Goal: Task Accomplishment & Management: Use online tool/utility

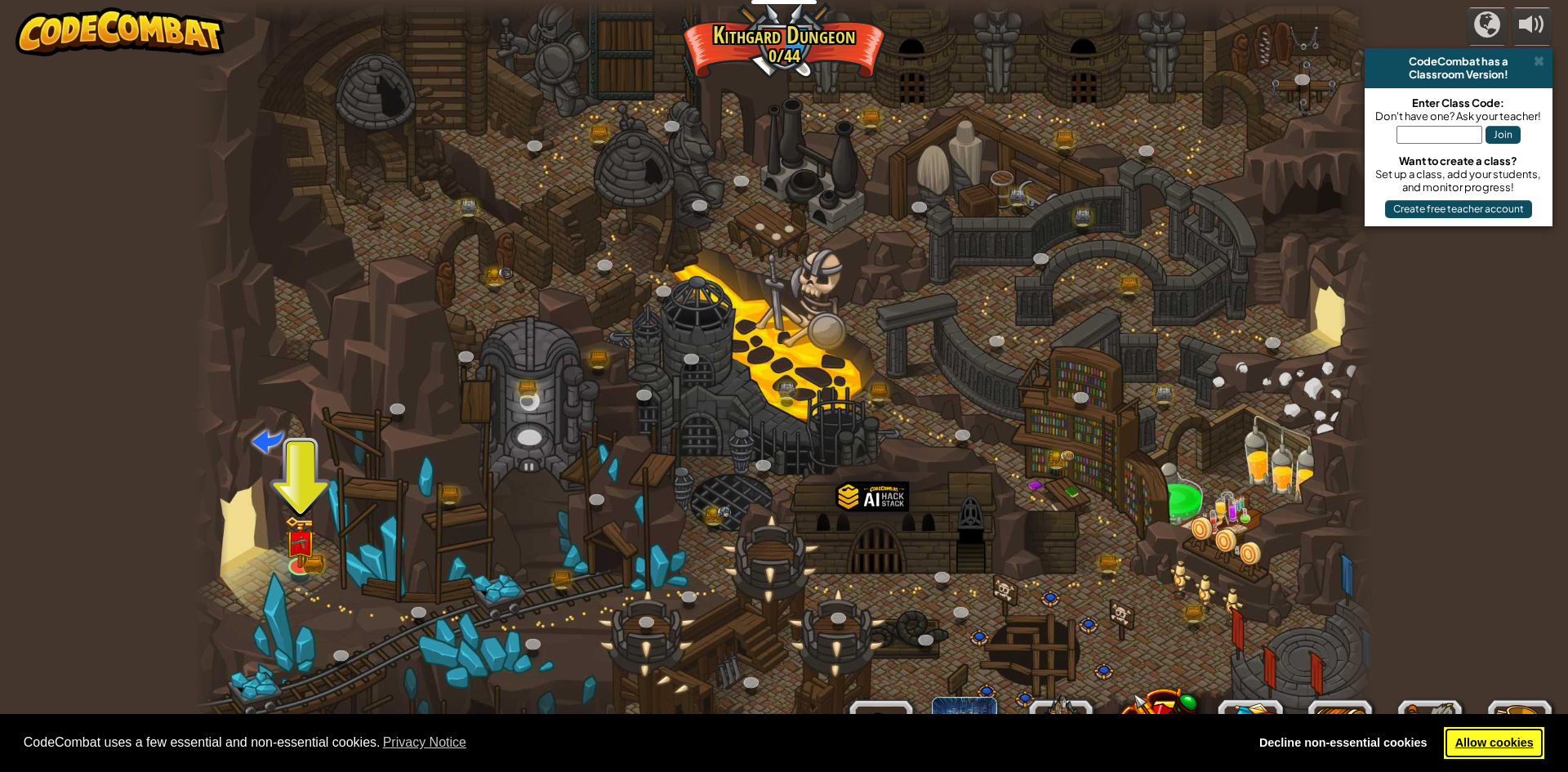
click at [1516, 730] on link "Allow cookies" at bounding box center [1495, 743] width 101 height 33
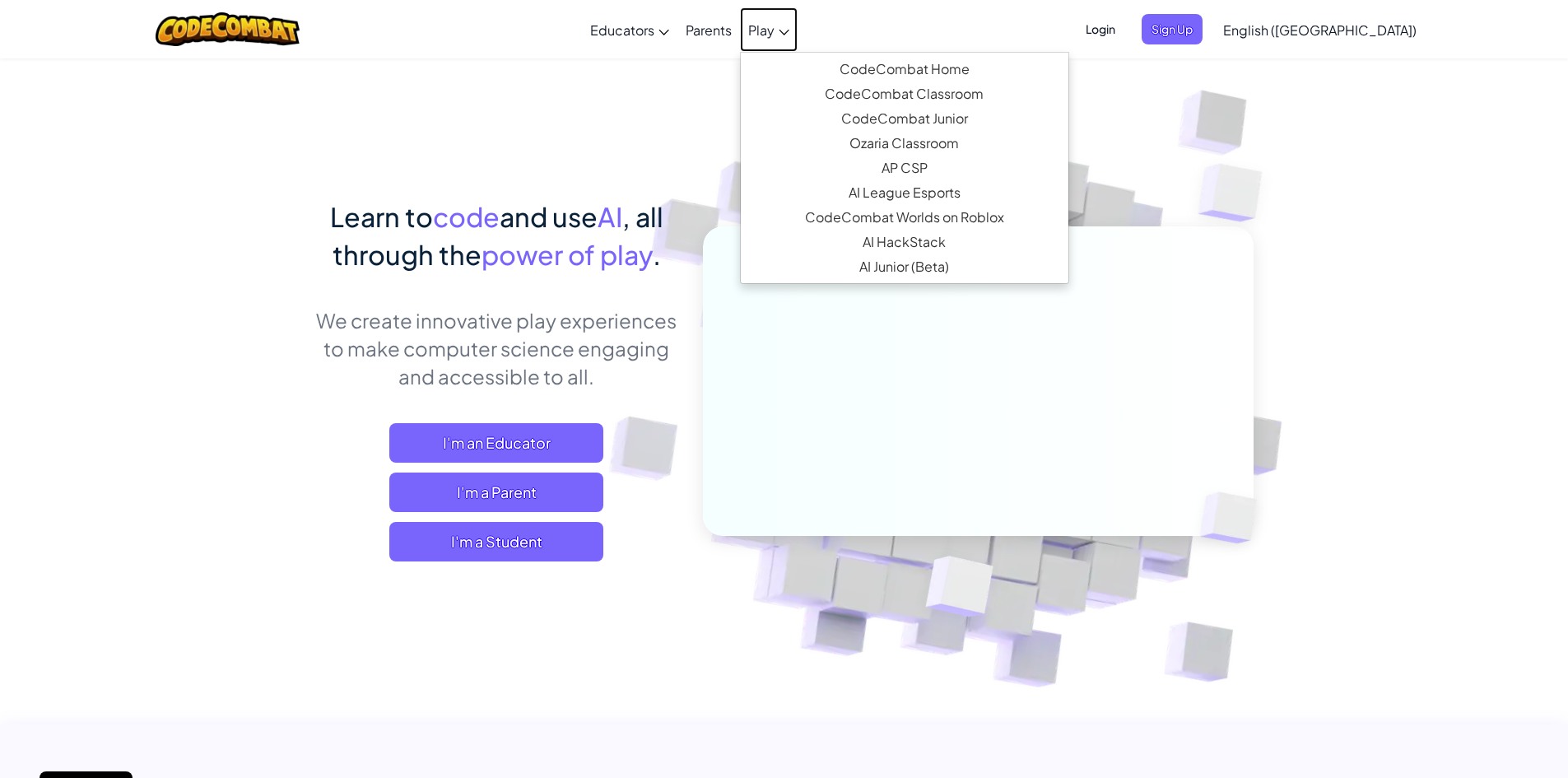
click at [775, 28] on span "Play" at bounding box center [761, 29] width 27 height 17
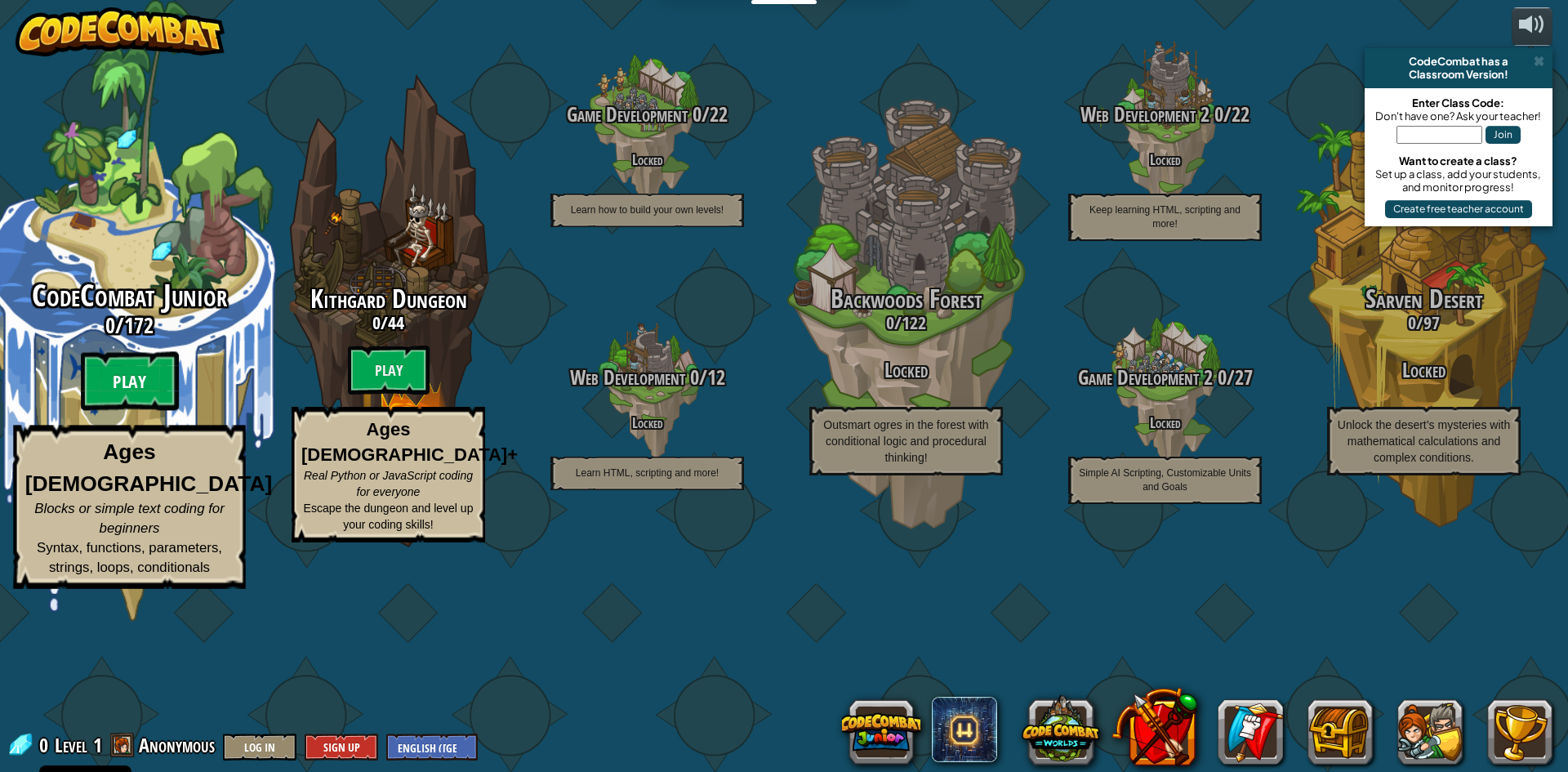
click at [129, 411] on btn "Play" at bounding box center [130, 381] width 98 height 59
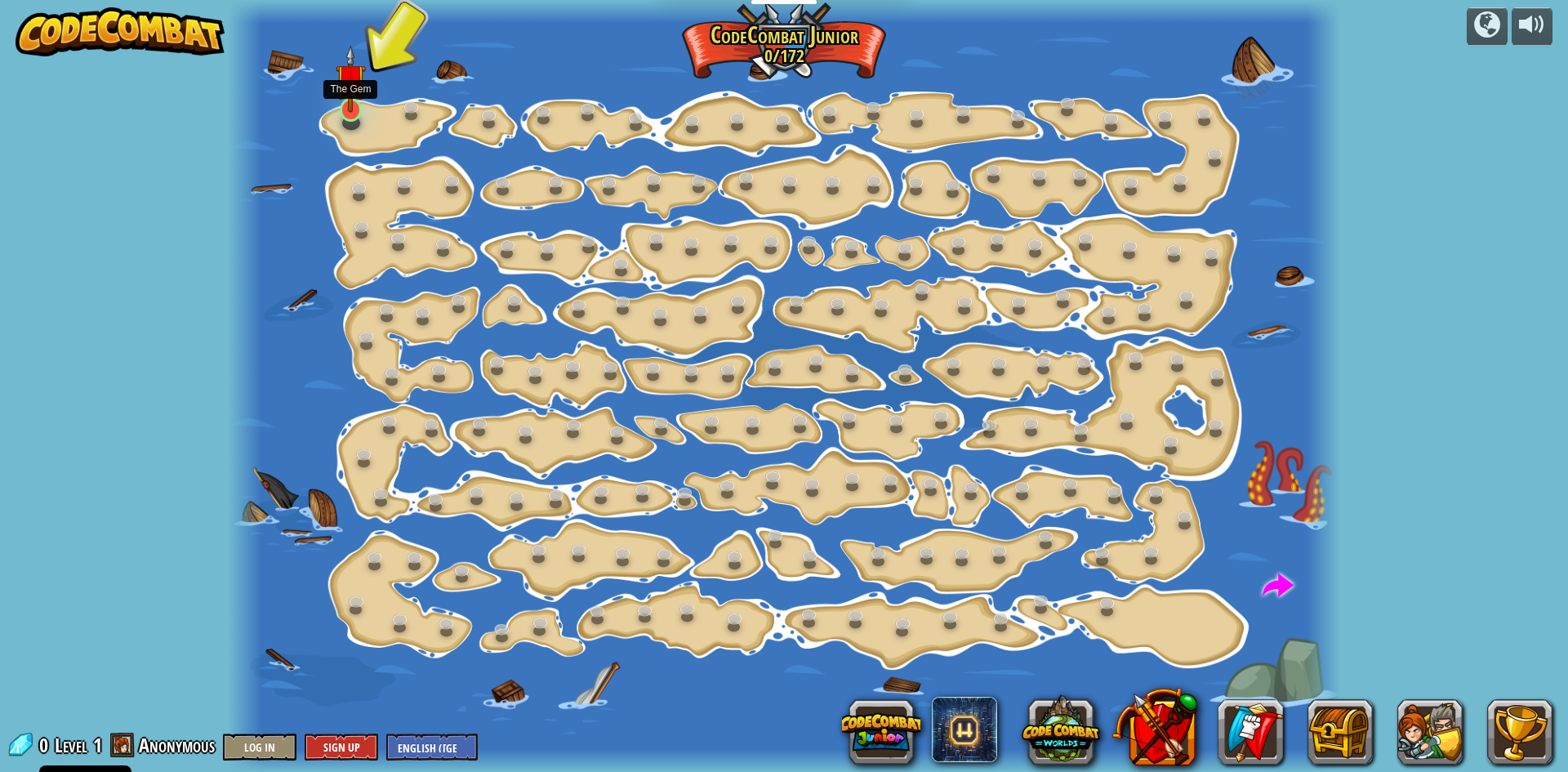
click at [348, 93] on img at bounding box center [349, 79] width 29 height 68
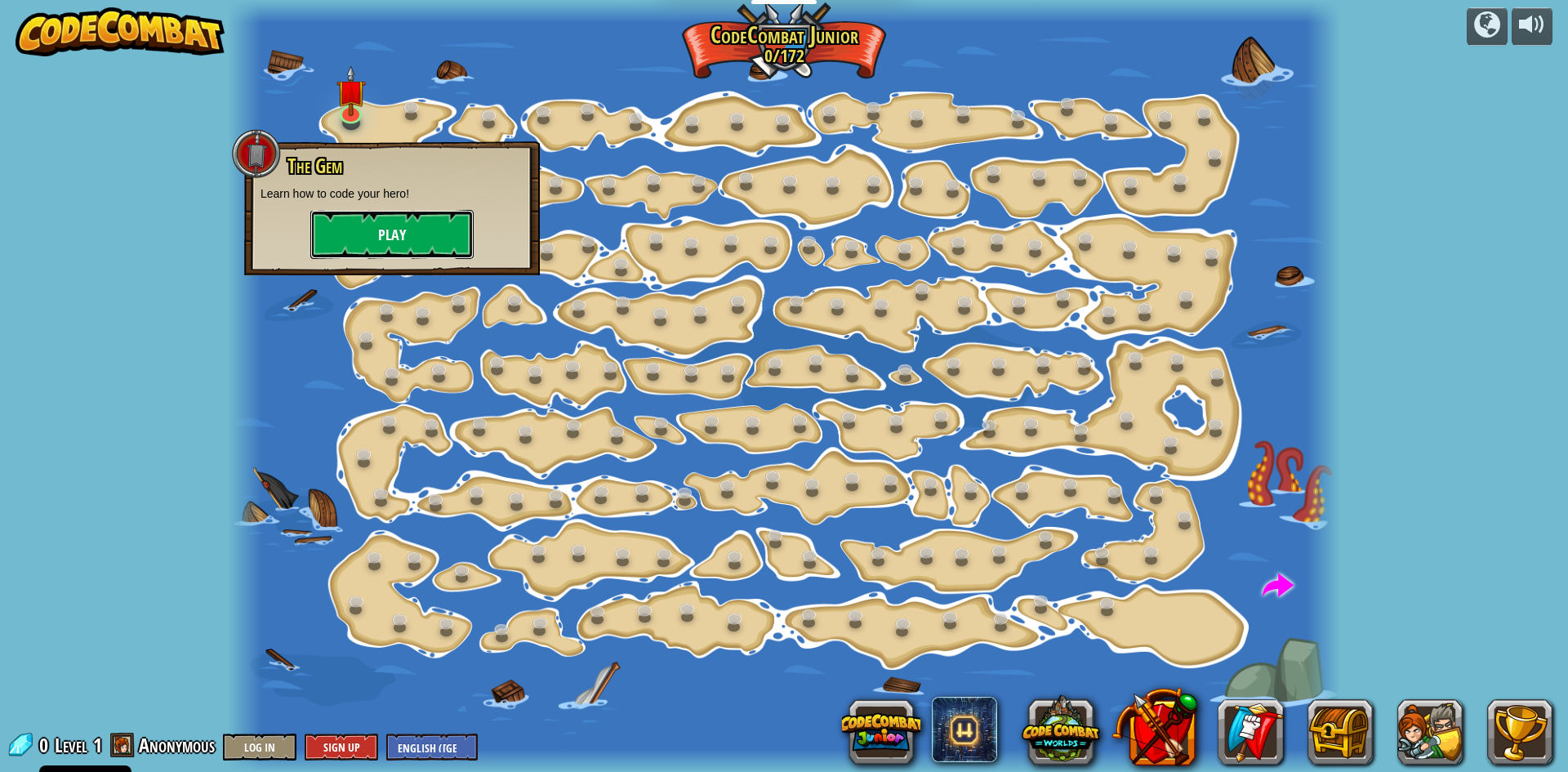
click at [409, 221] on button "Play" at bounding box center [392, 235] width 163 height 49
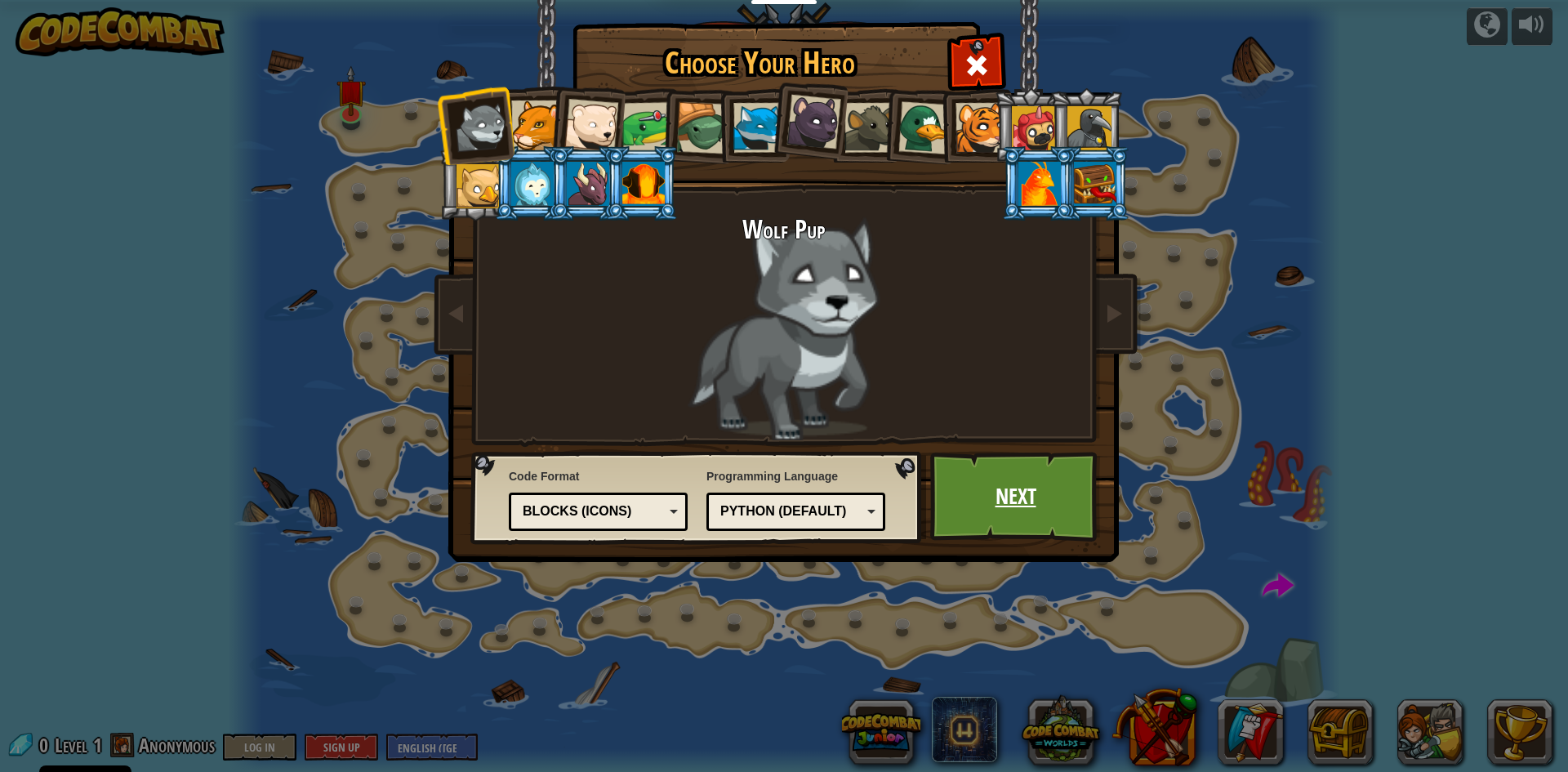
click at [1050, 498] on link "Next" at bounding box center [1015, 497] width 170 height 90
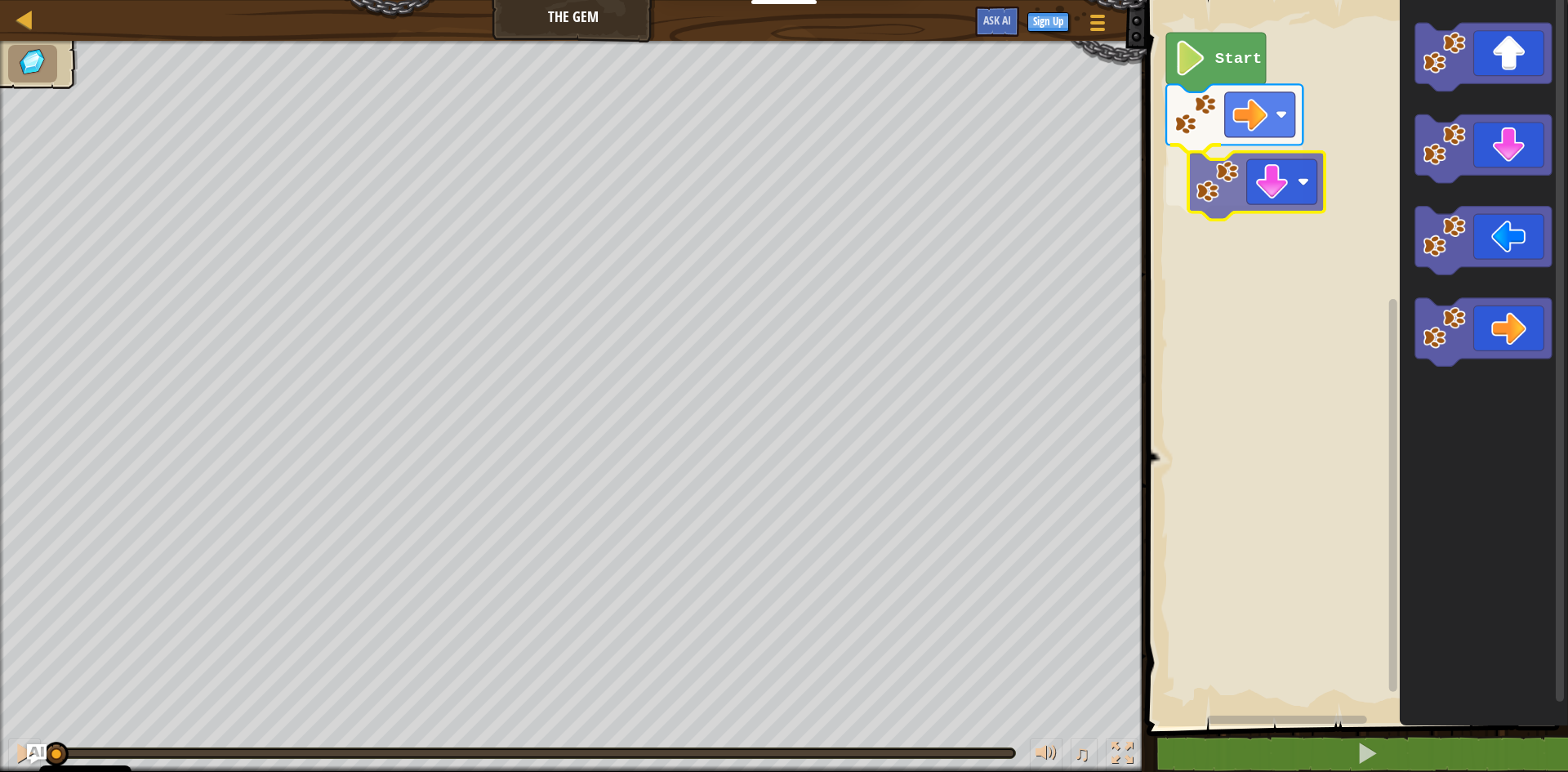
click at [1231, 184] on div "Start" at bounding box center [1354, 359] width 426 height 734
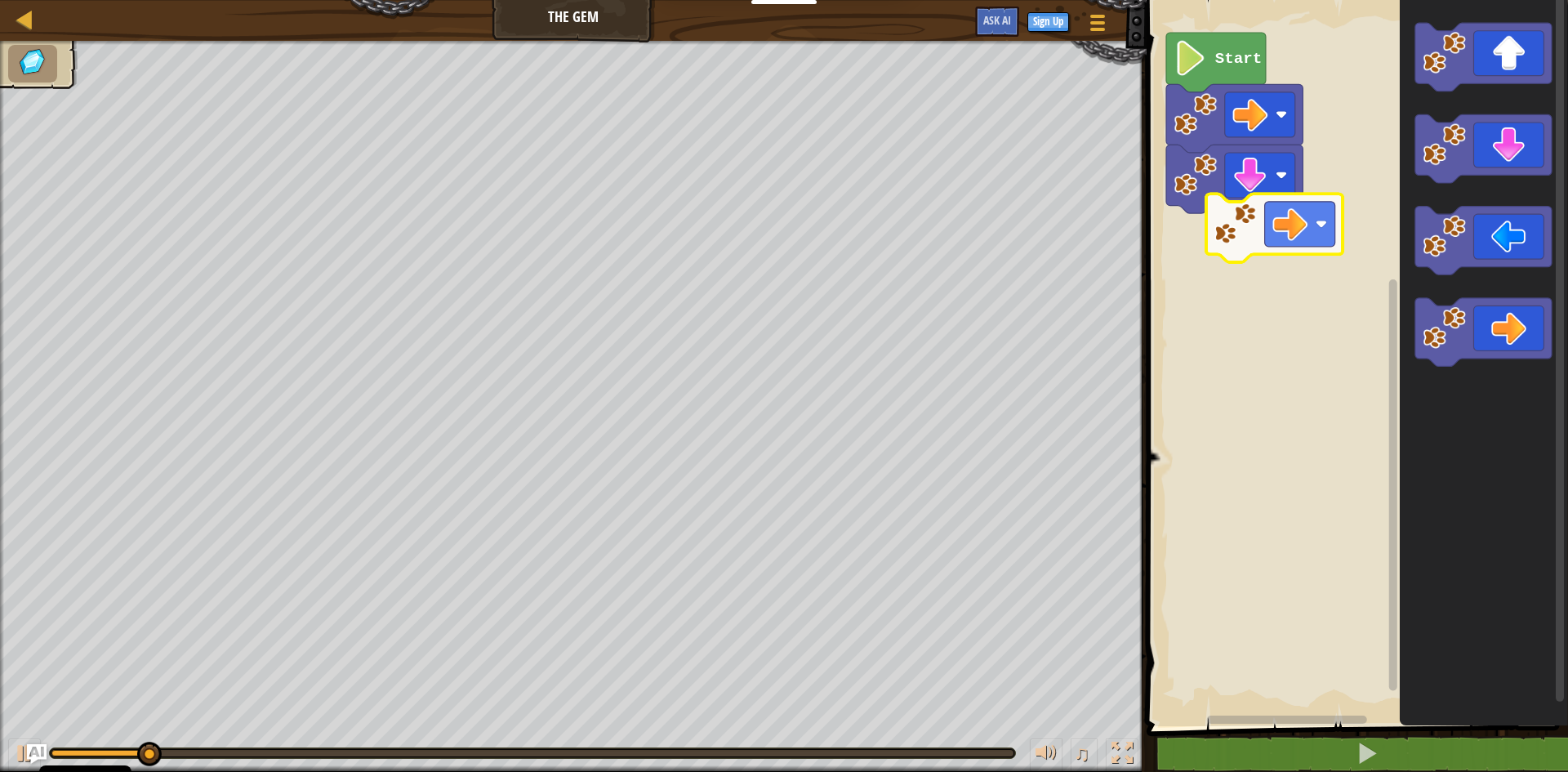
click at [1231, 221] on div "Start" at bounding box center [1354, 359] width 426 height 734
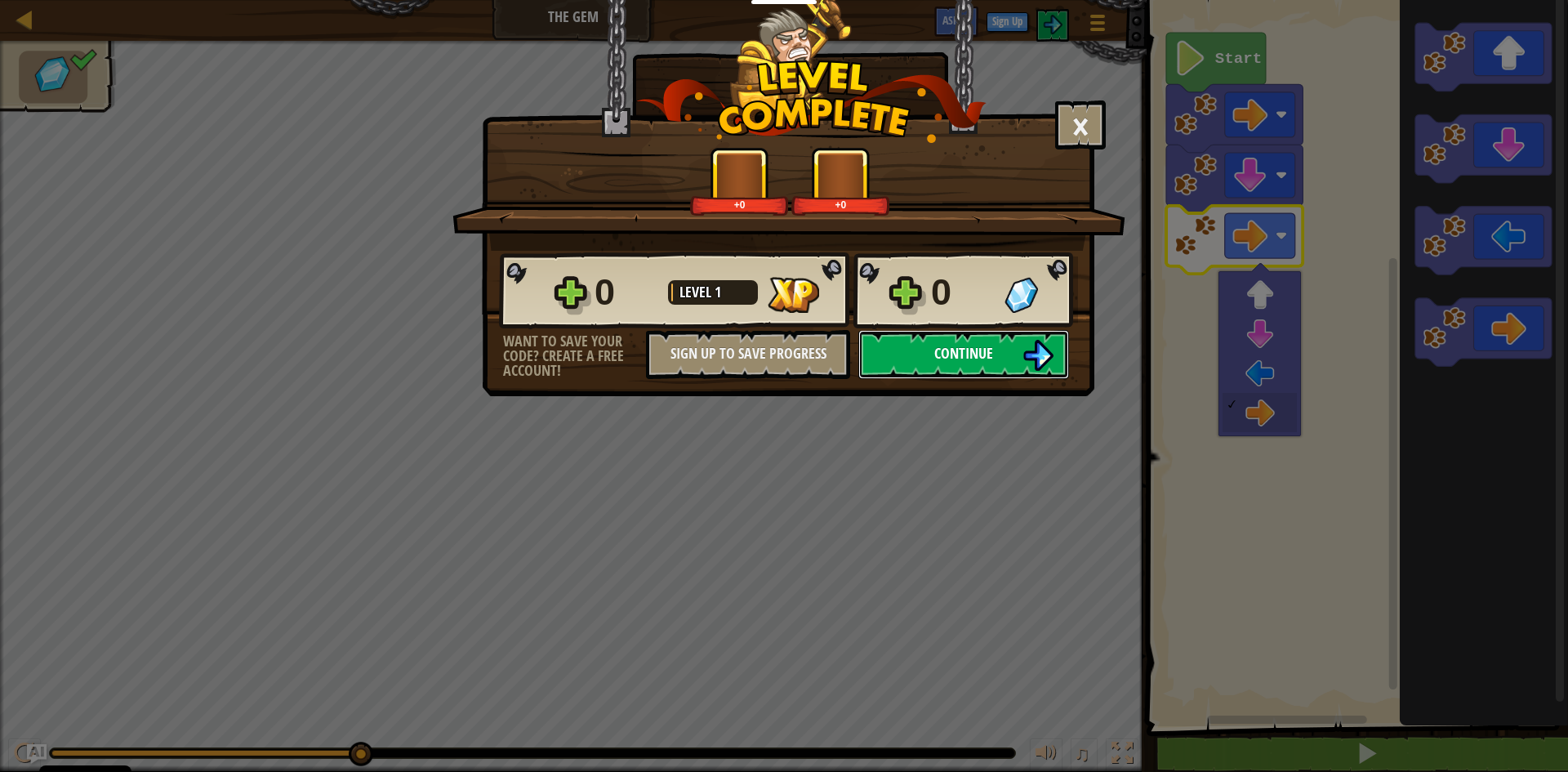
click at [1000, 341] on button "Continue" at bounding box center [964, 355] width 211 height 49
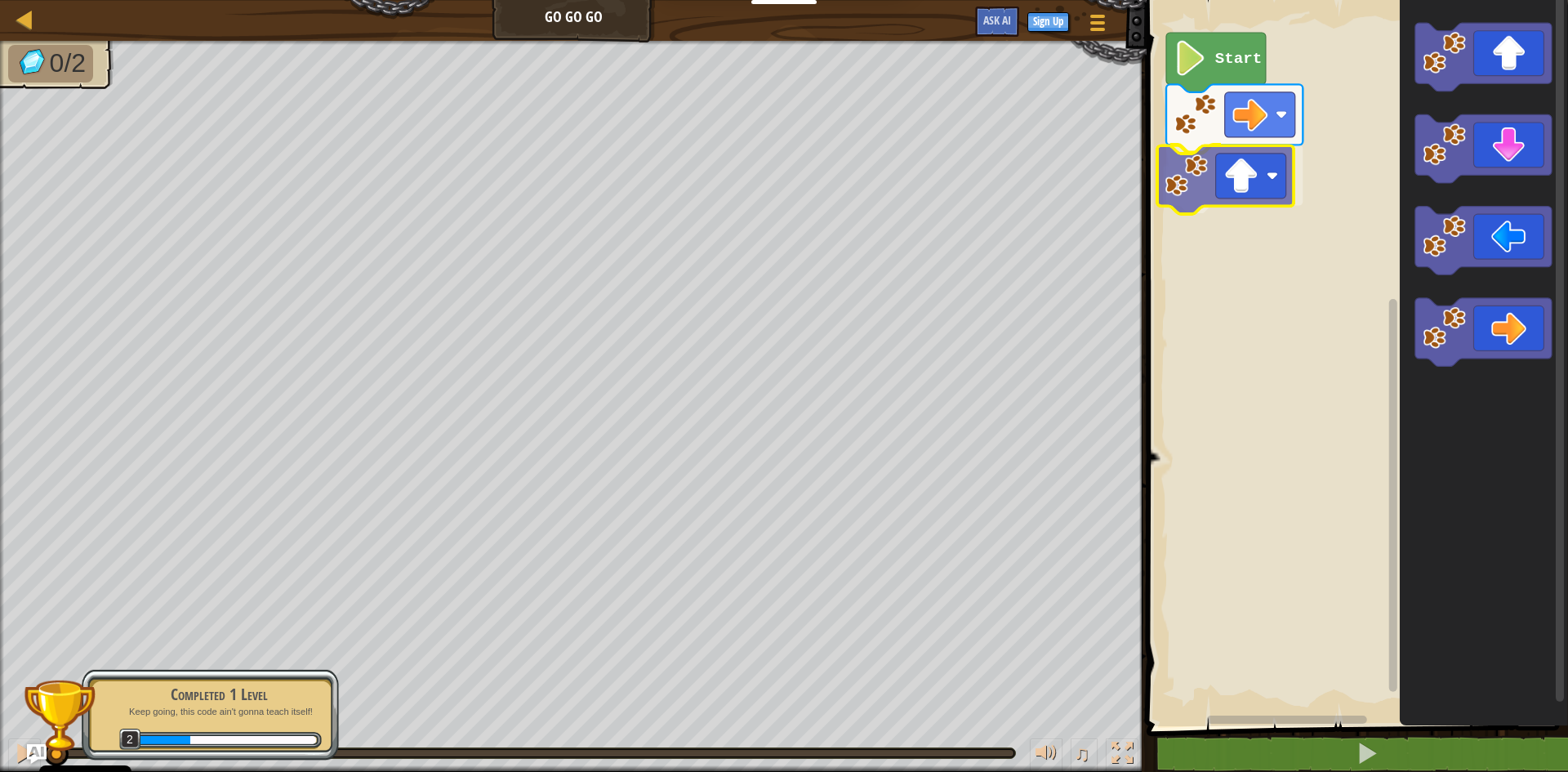
click at [1193, 169] on div "Start" at bounding box center [1354, 359] width 426 height 734
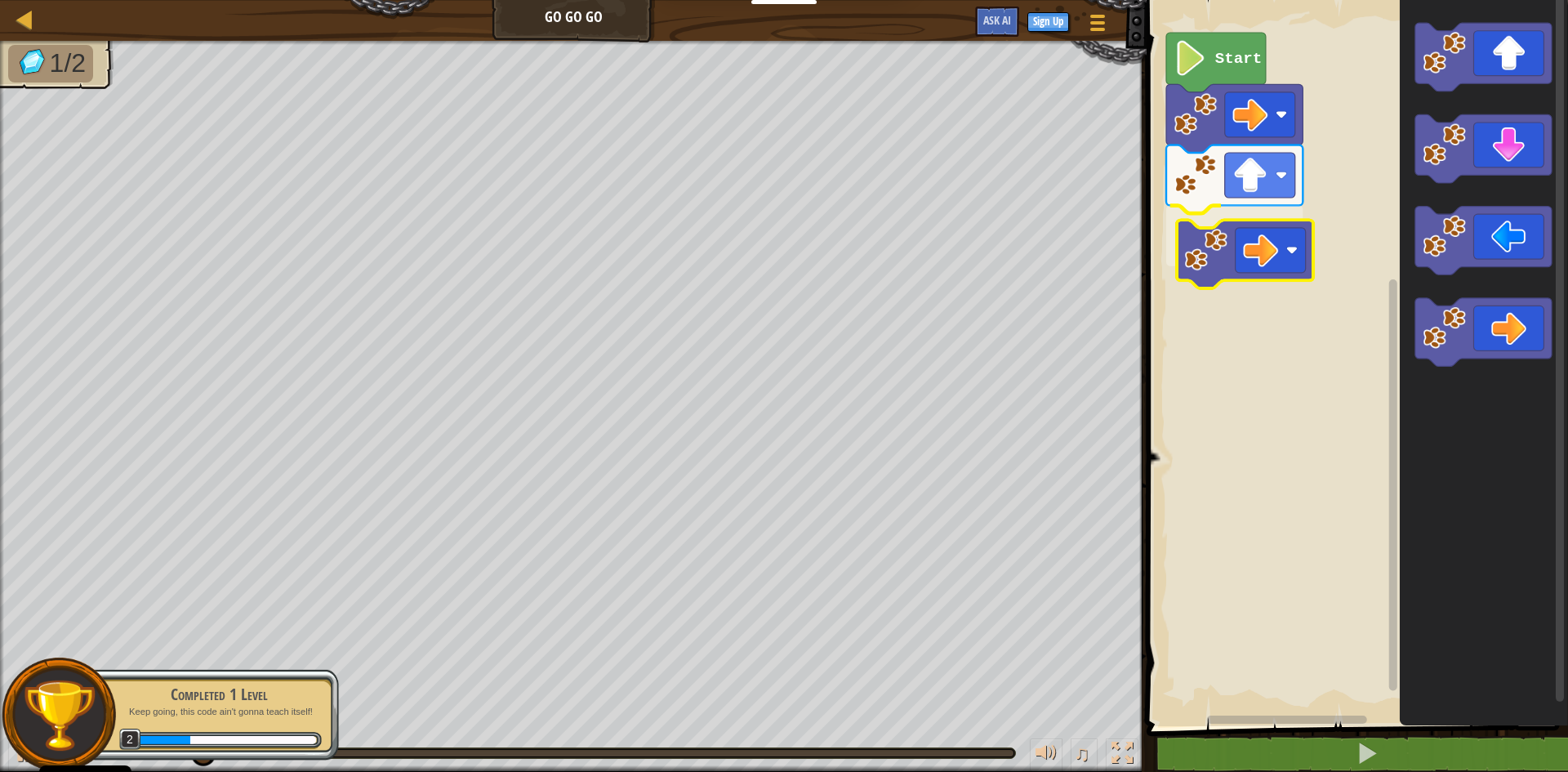
click at [1224, 249] on div "Start" at bounding box center [1354, 359] width 426 height 734
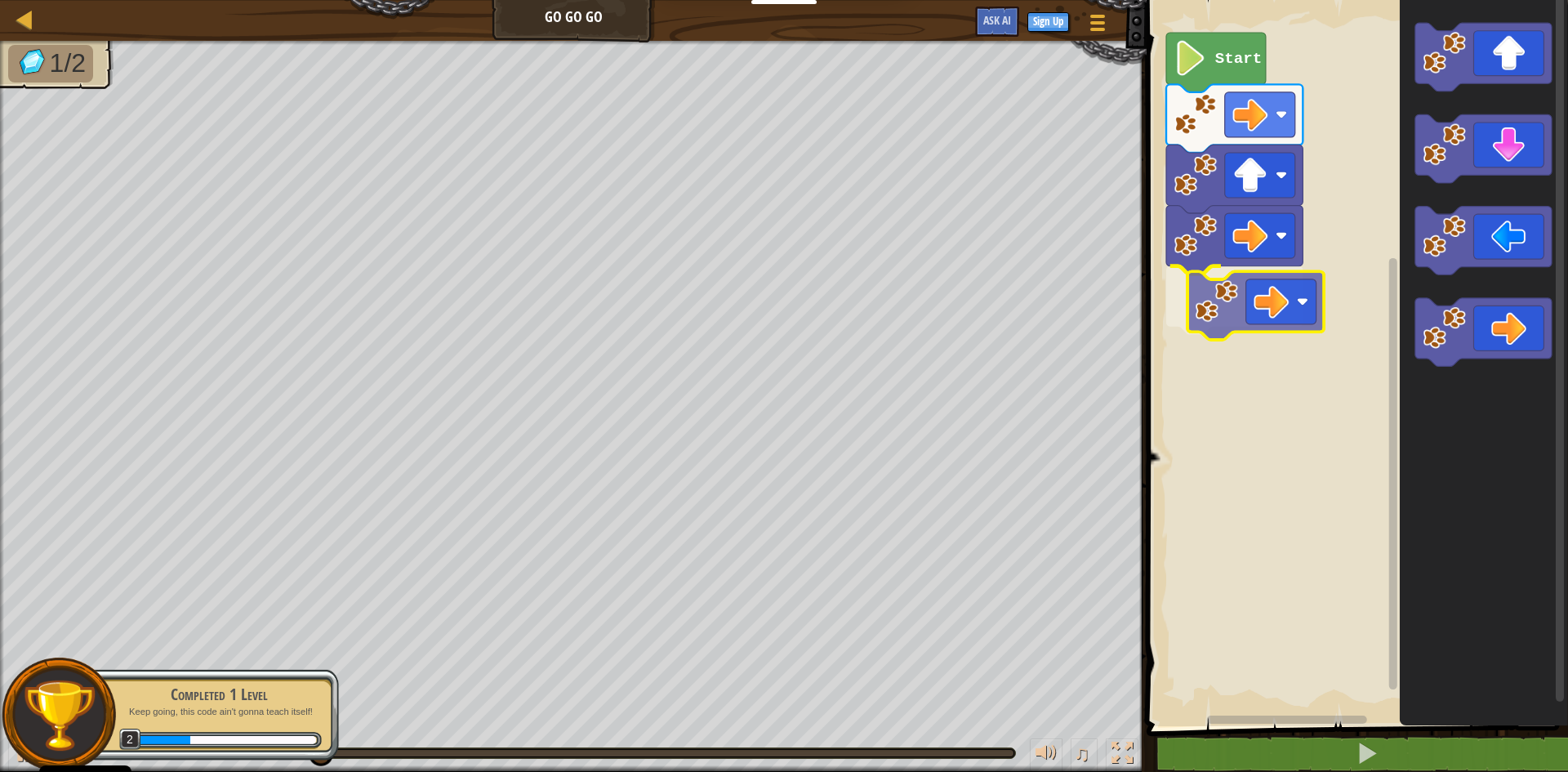
click at [1219, 293] on div "Start" at bounding box center [1354, 359] width 426 height 734
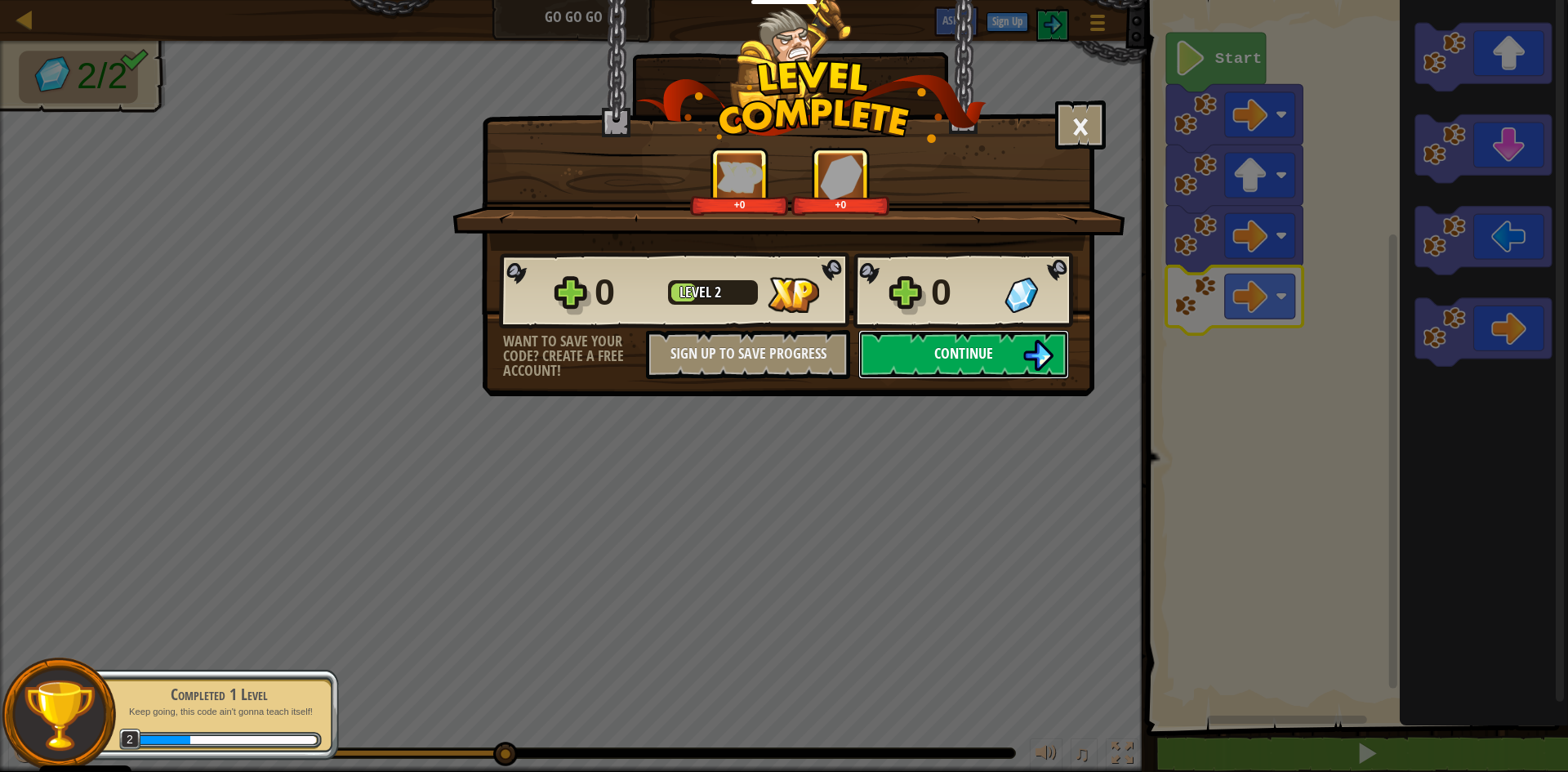
click at [1019, 348] on button "Continue" at bounding box center [964, 355] width 211 height 49
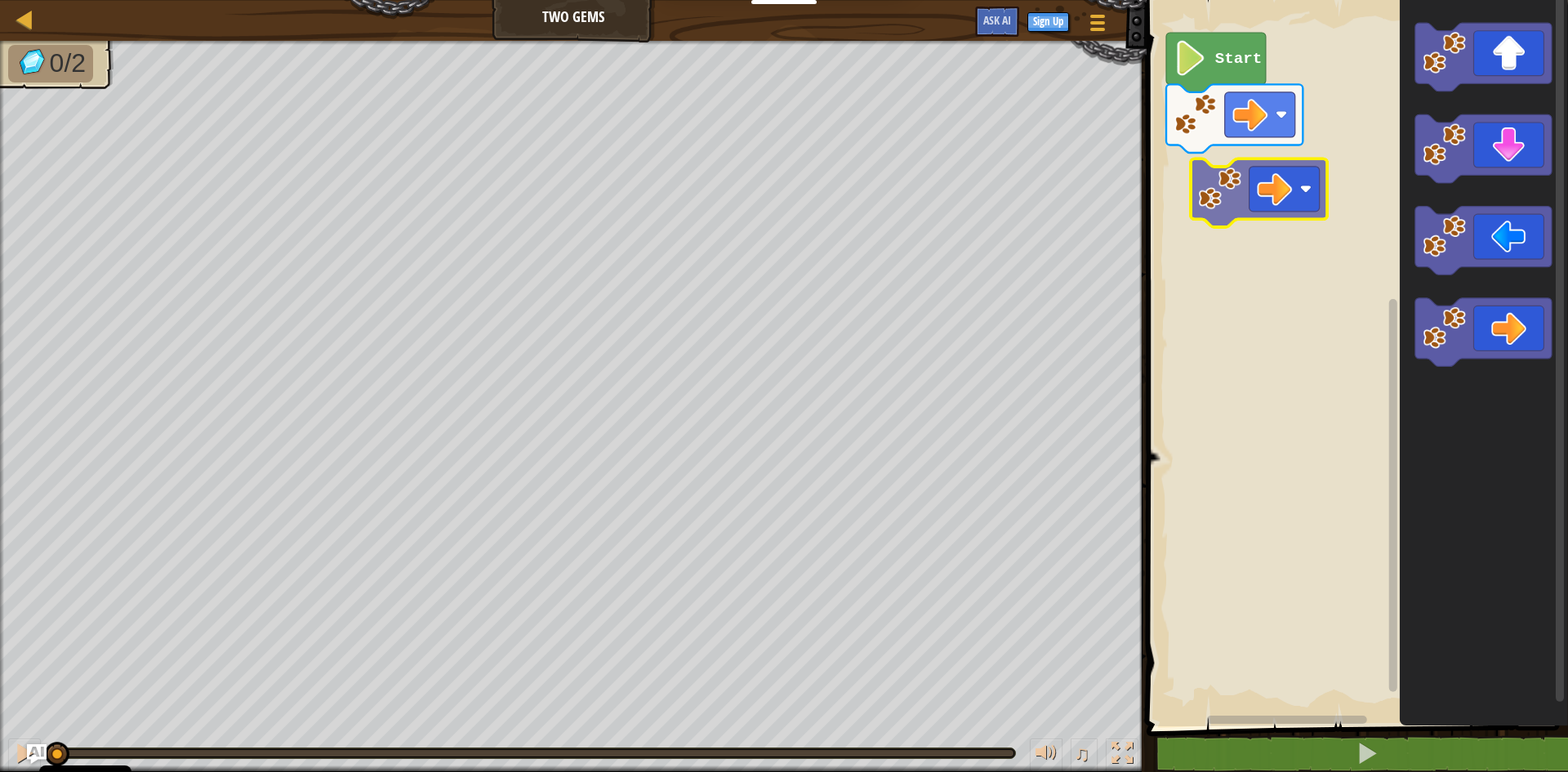
click at [1183, 225] on div "Start" at bounding box center [1354, 359] width 426 height 734
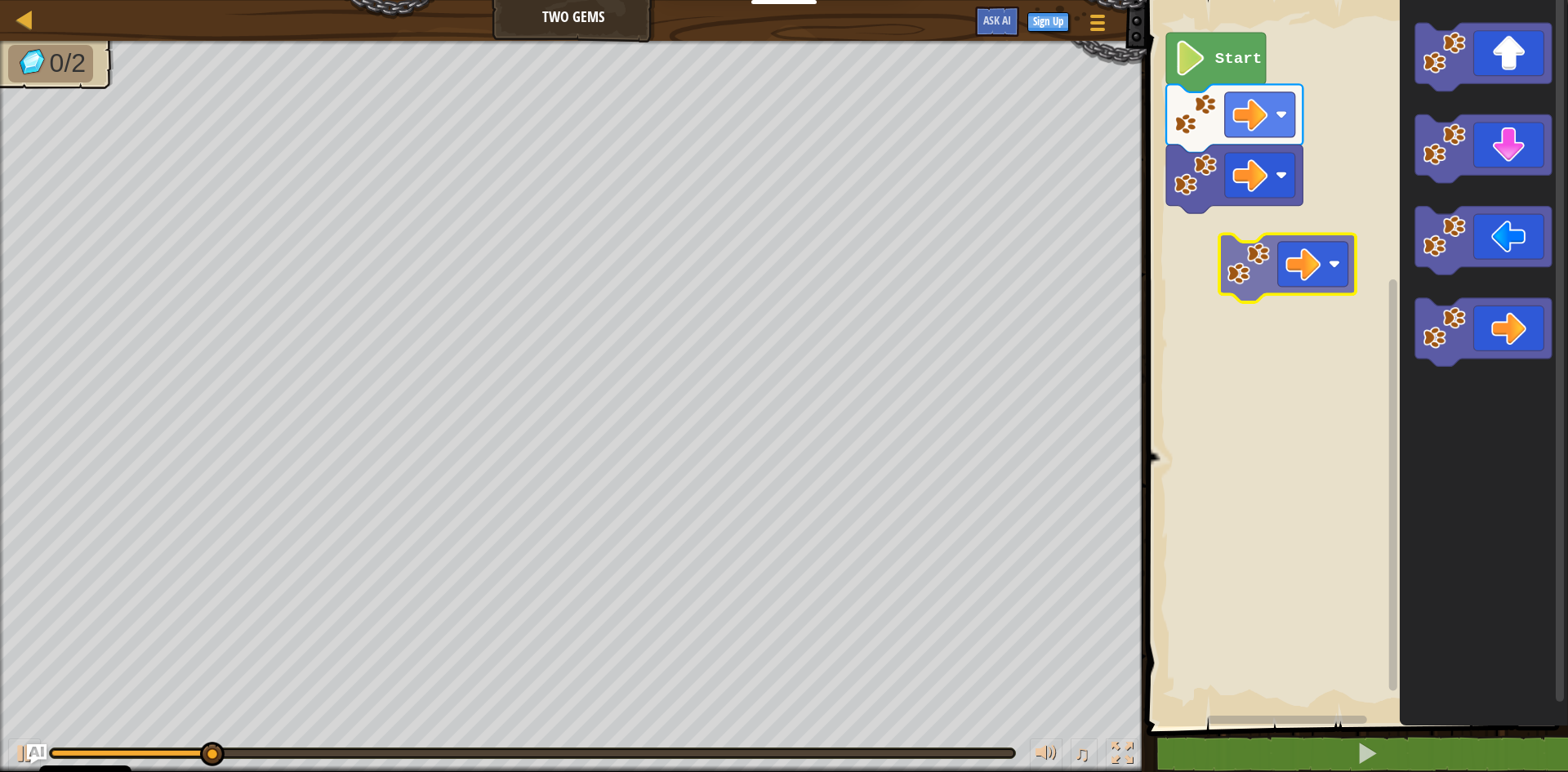
click at [1204, 250] on div "Start" at bounding box center [1354, 359] width 426 height 734
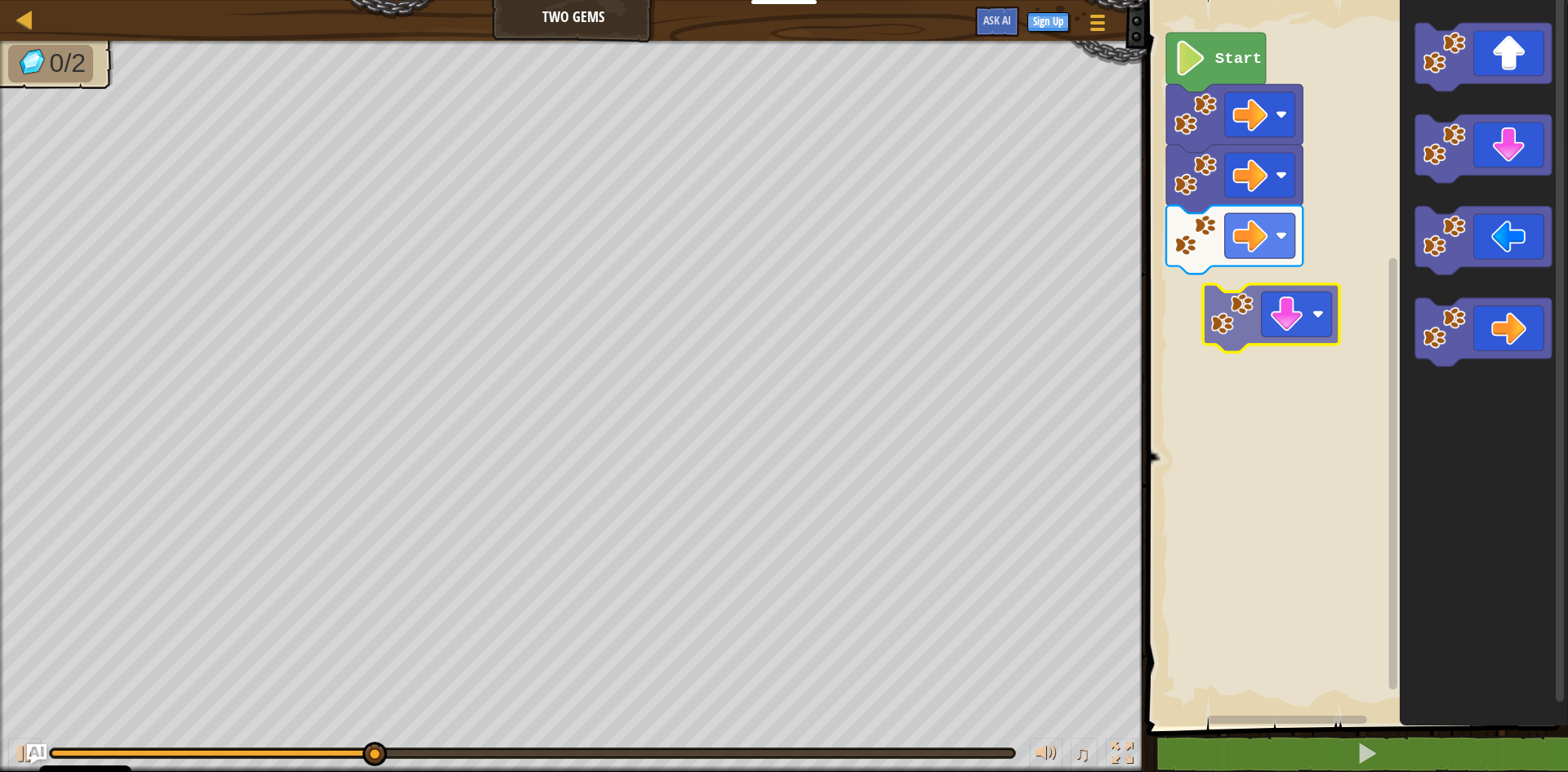
click at [1248, 316] on div "Start" at bounding box center [1354, 359] width 426 height 734
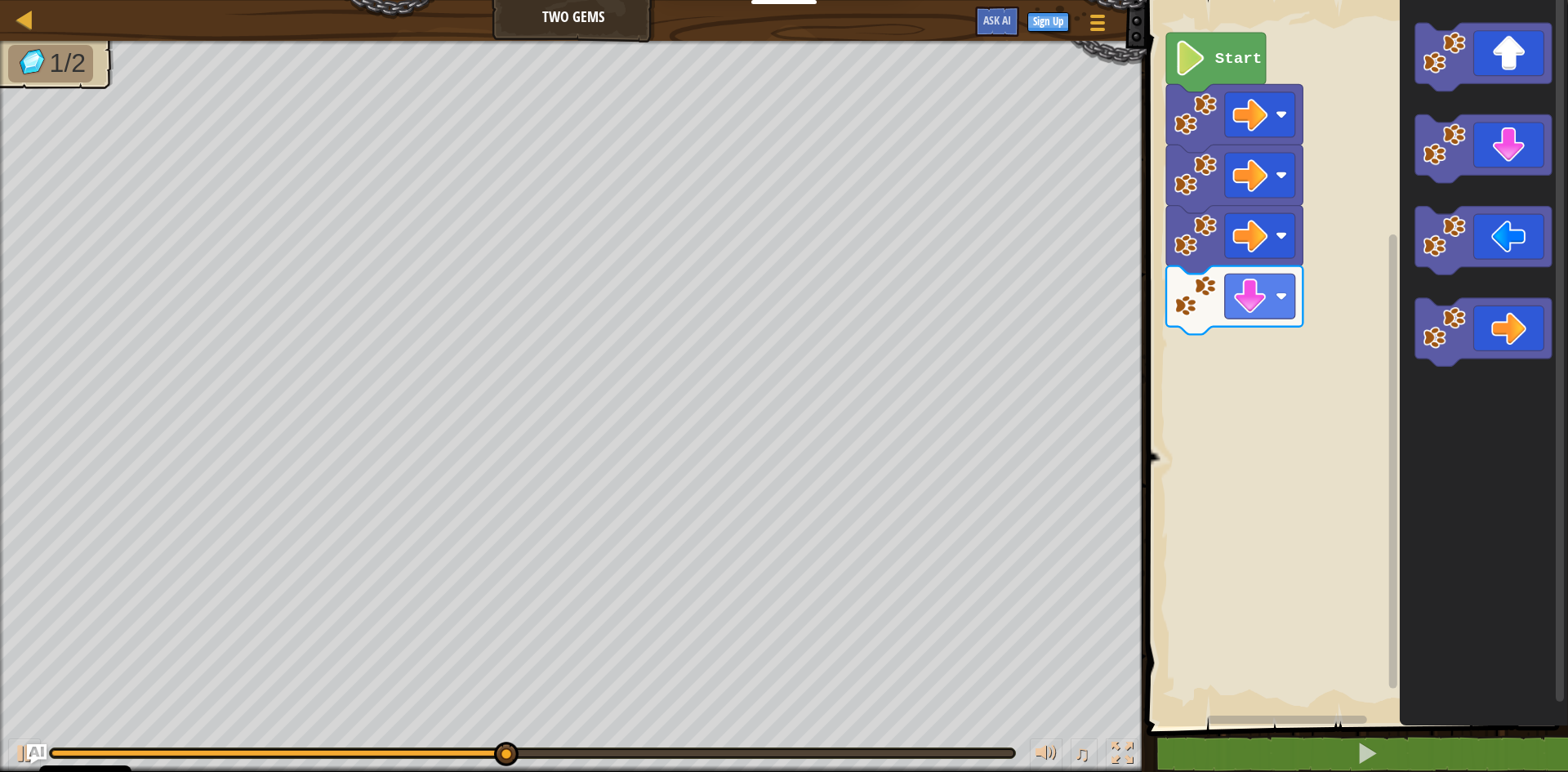
click at [1268, 341] on div "Start" at bounding box center [1354, 359] width 426 height 734
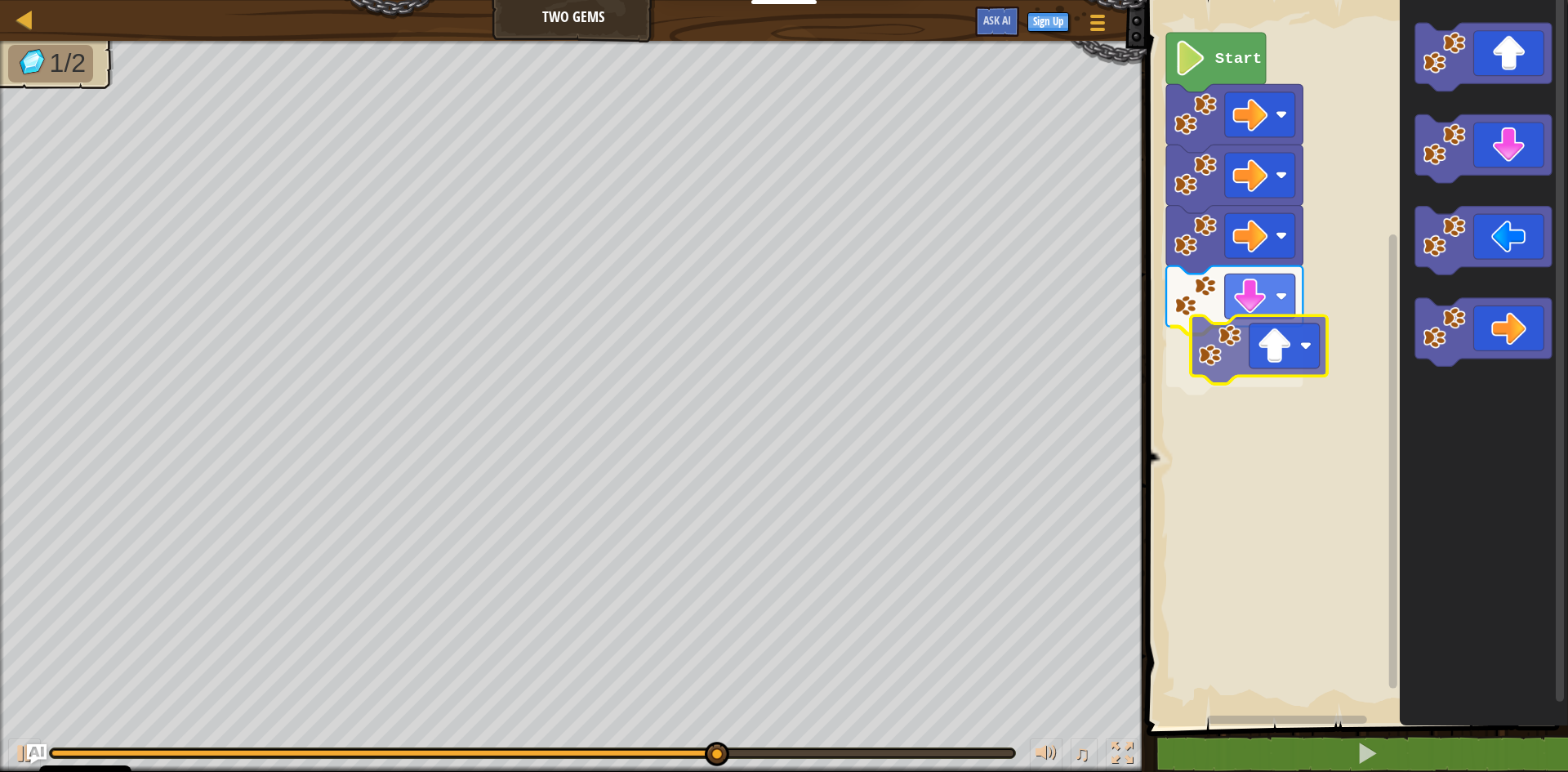
click at [1214, 377] on div "Start" at bounding box center [1354, 359] width 426 height 734
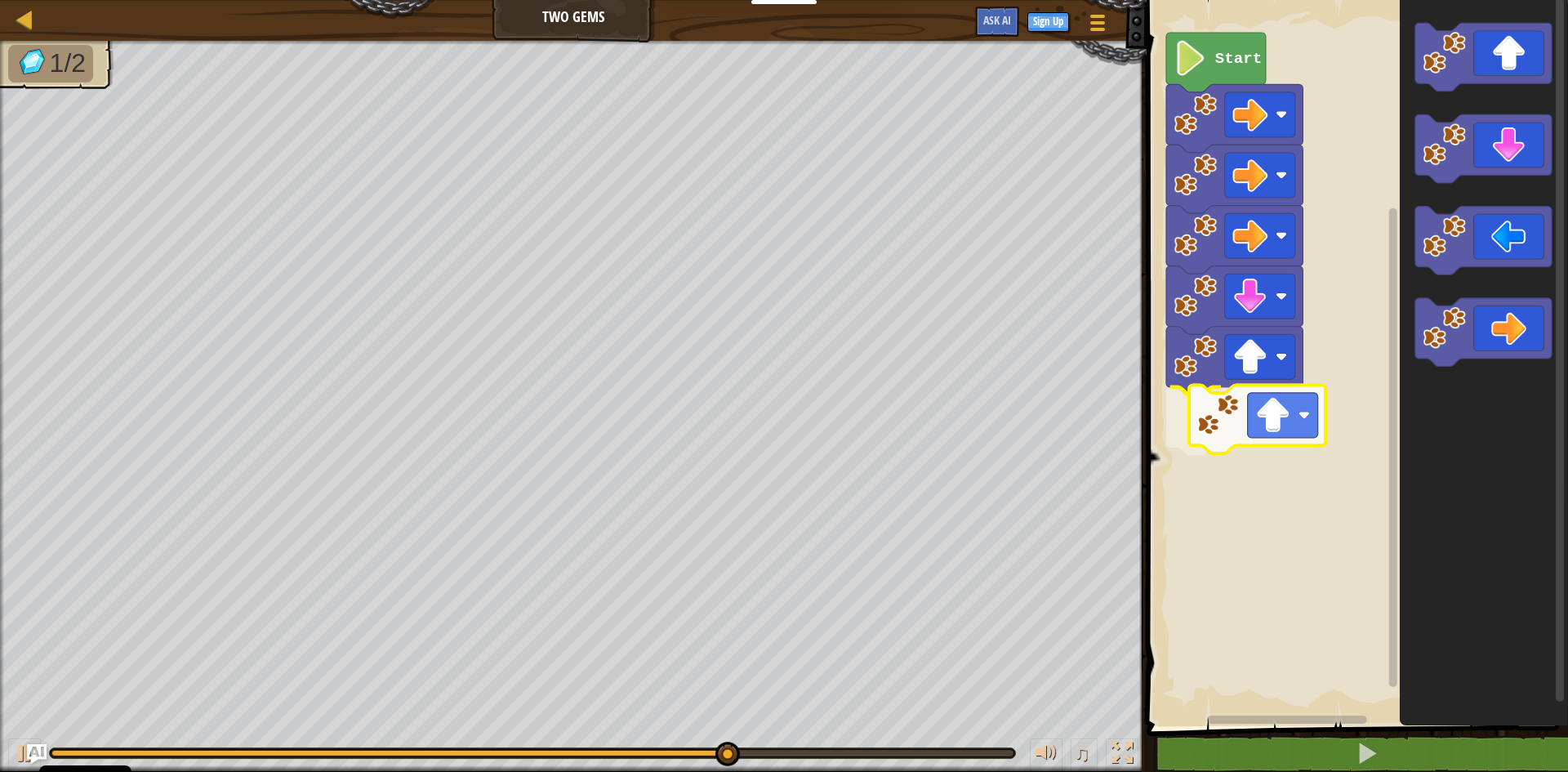
click at [1201, 434] on div "Start" at bounding box center [1354, 359] width 426 height 734
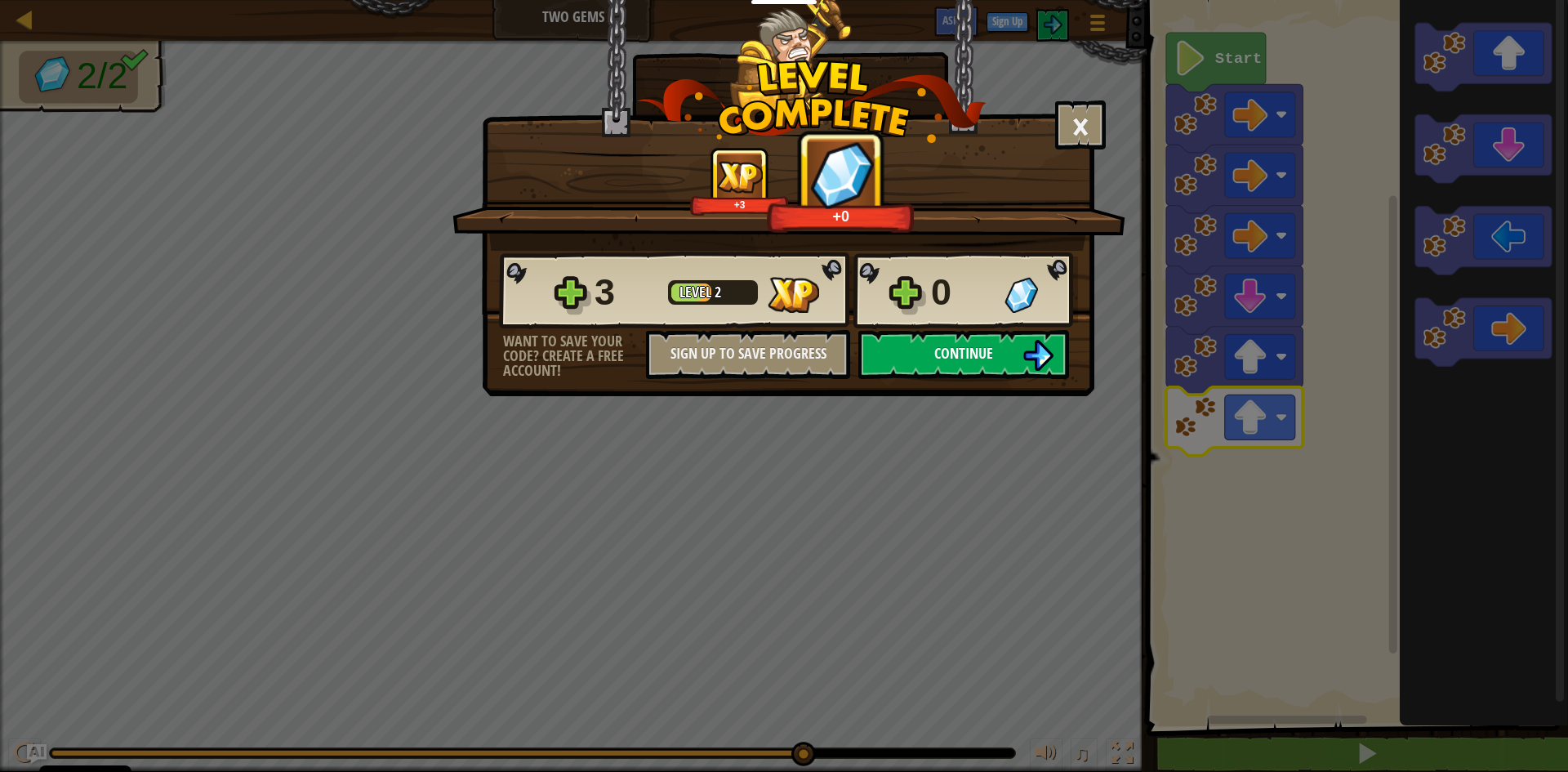
click at [999, 347] on button "Continue" at bounding box center [964, 355] width 211 height 49
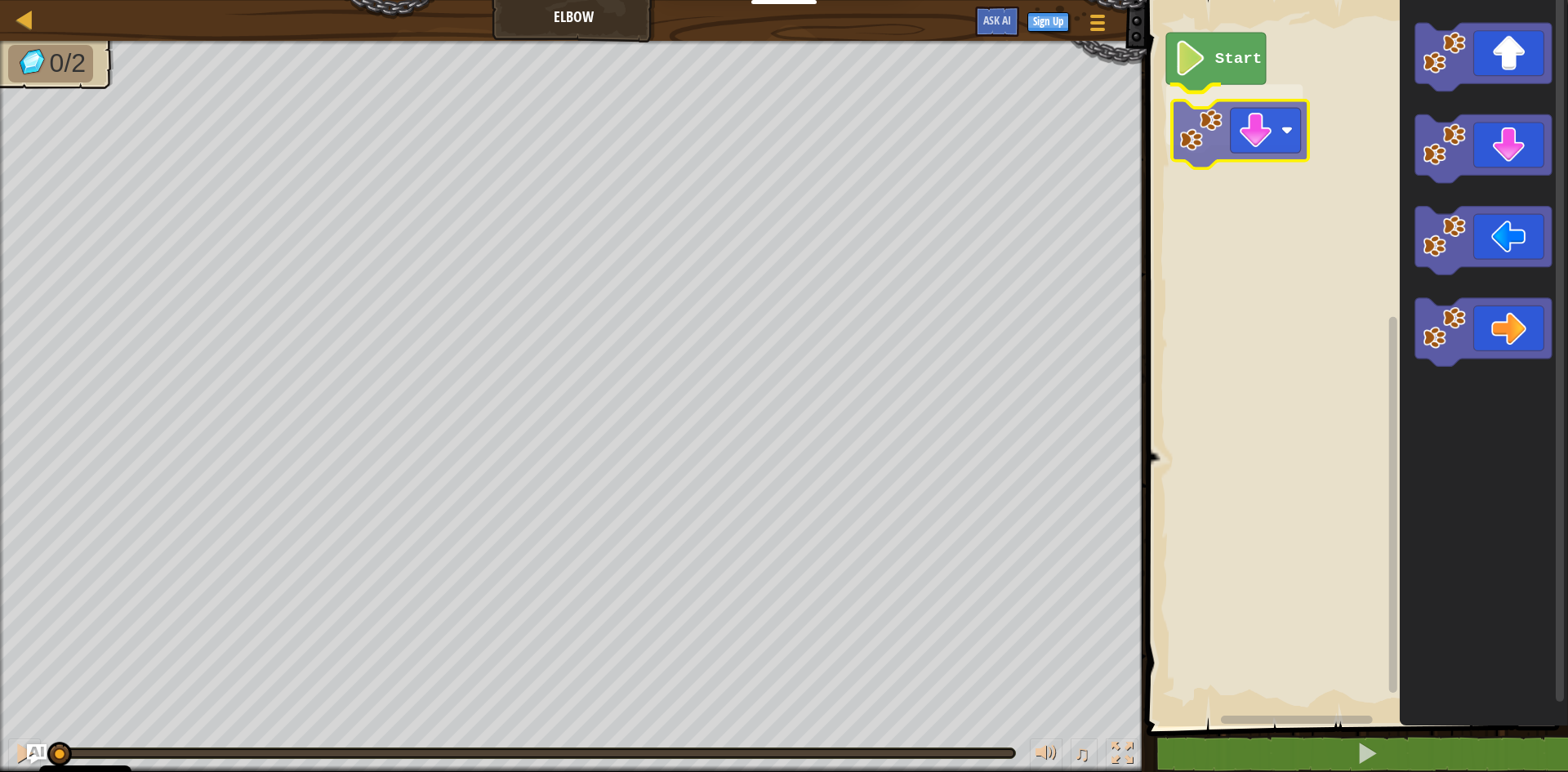
click at [1193, 129] on div "Start" at bounding box center [1354, 359] width 426 height 734
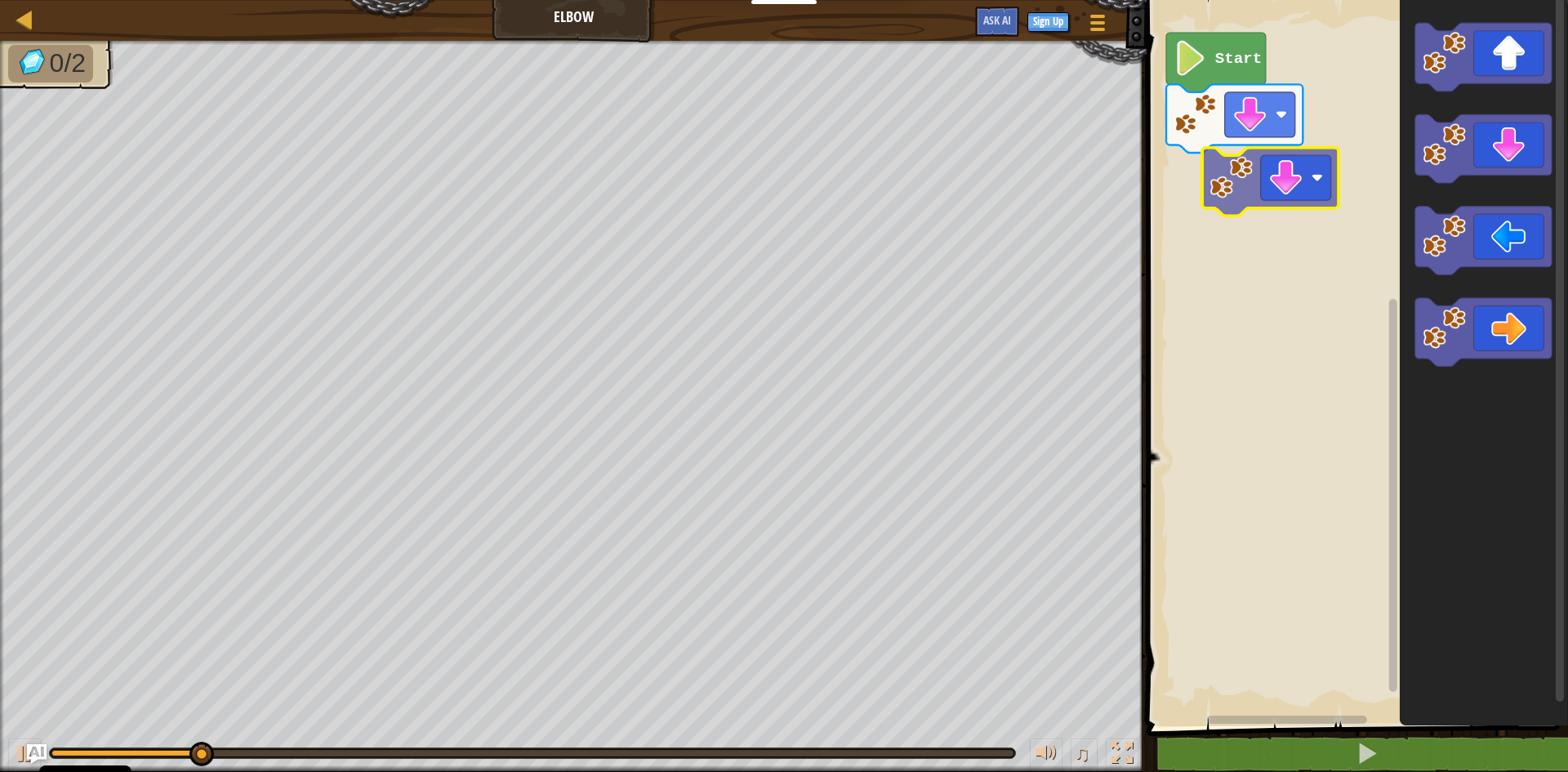
click at [1183, 205] on div "Start" at bounding box center [1354, 359] width 426 height 734
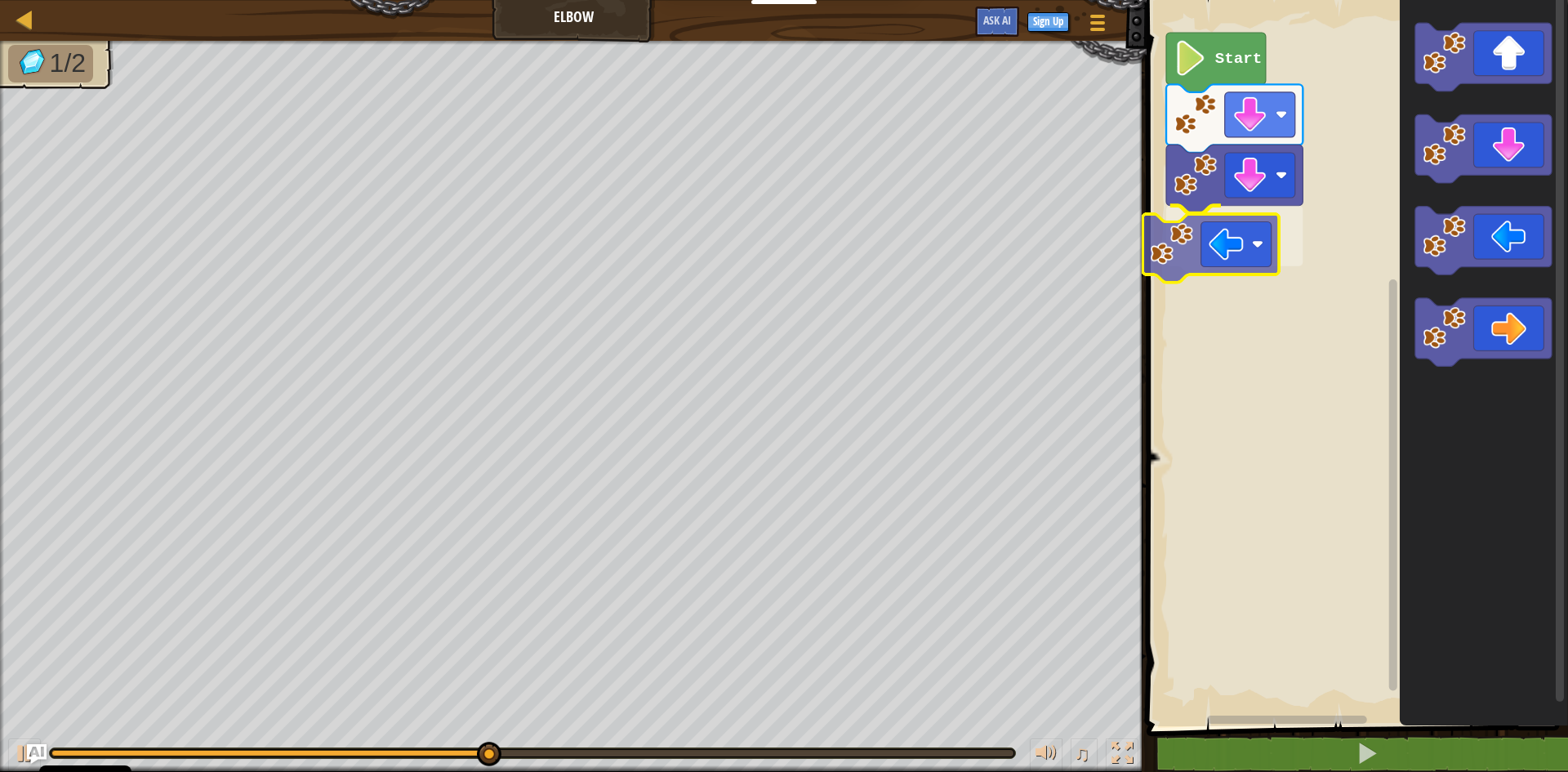
click at [1166, 258] on div "Start" at bounding box center [1354, 359] width 426 height 734
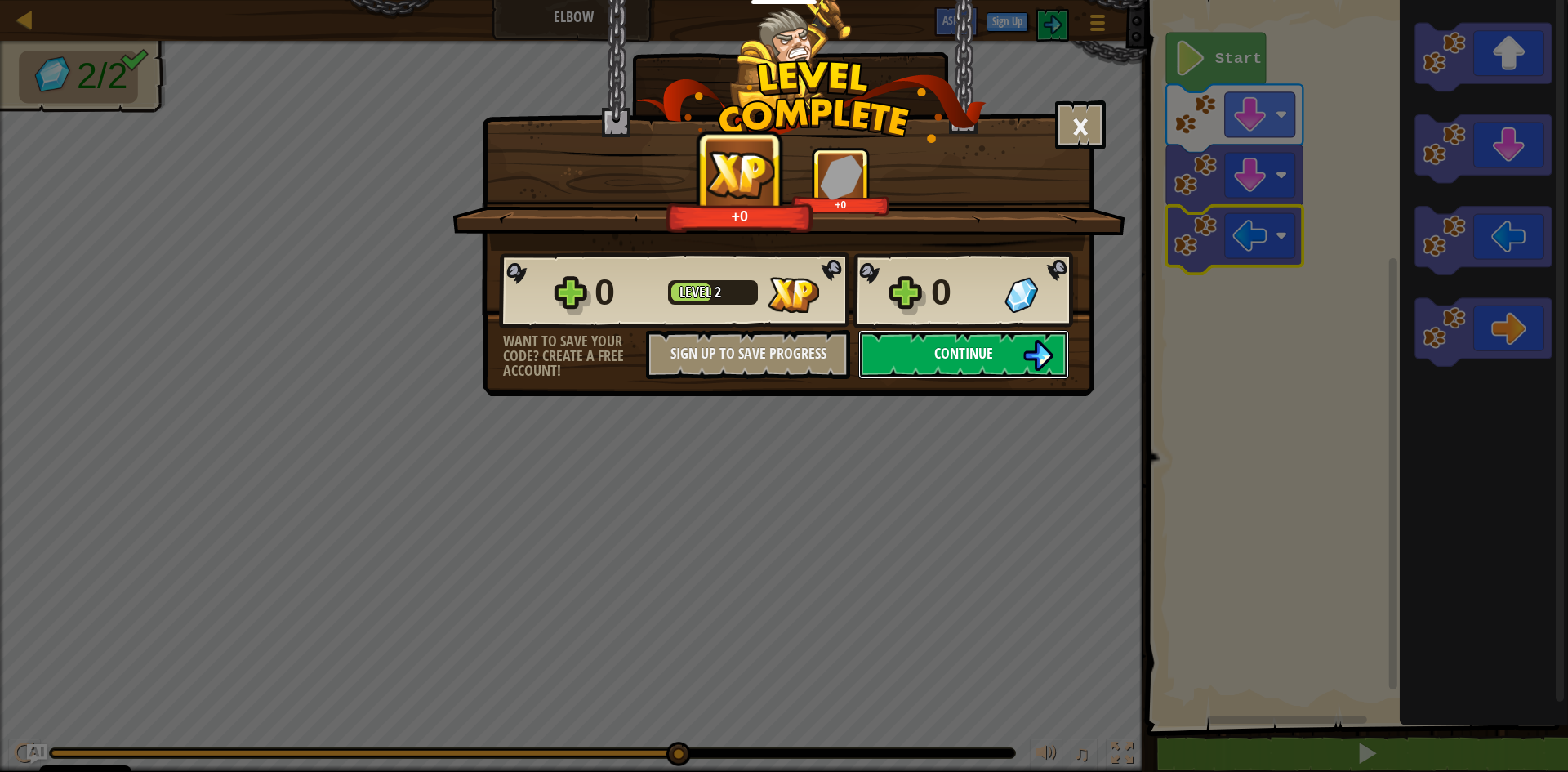
click at [971, 357] on span "Continue" at bounding box center [964, 353] width 59 height 20
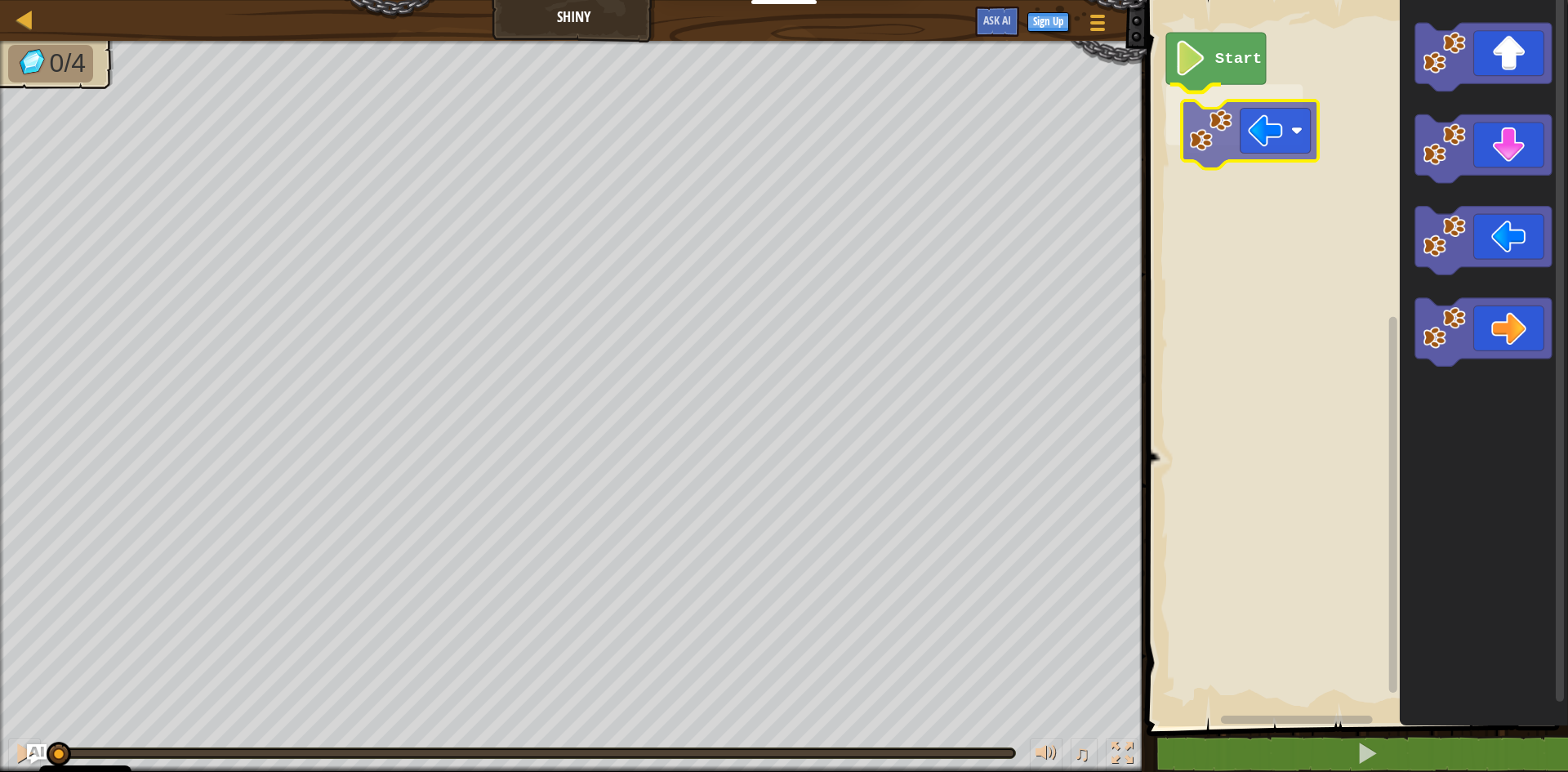
click at [1219, 122] on div "Start" at bounding box center [1354, 359] width 426 height 734
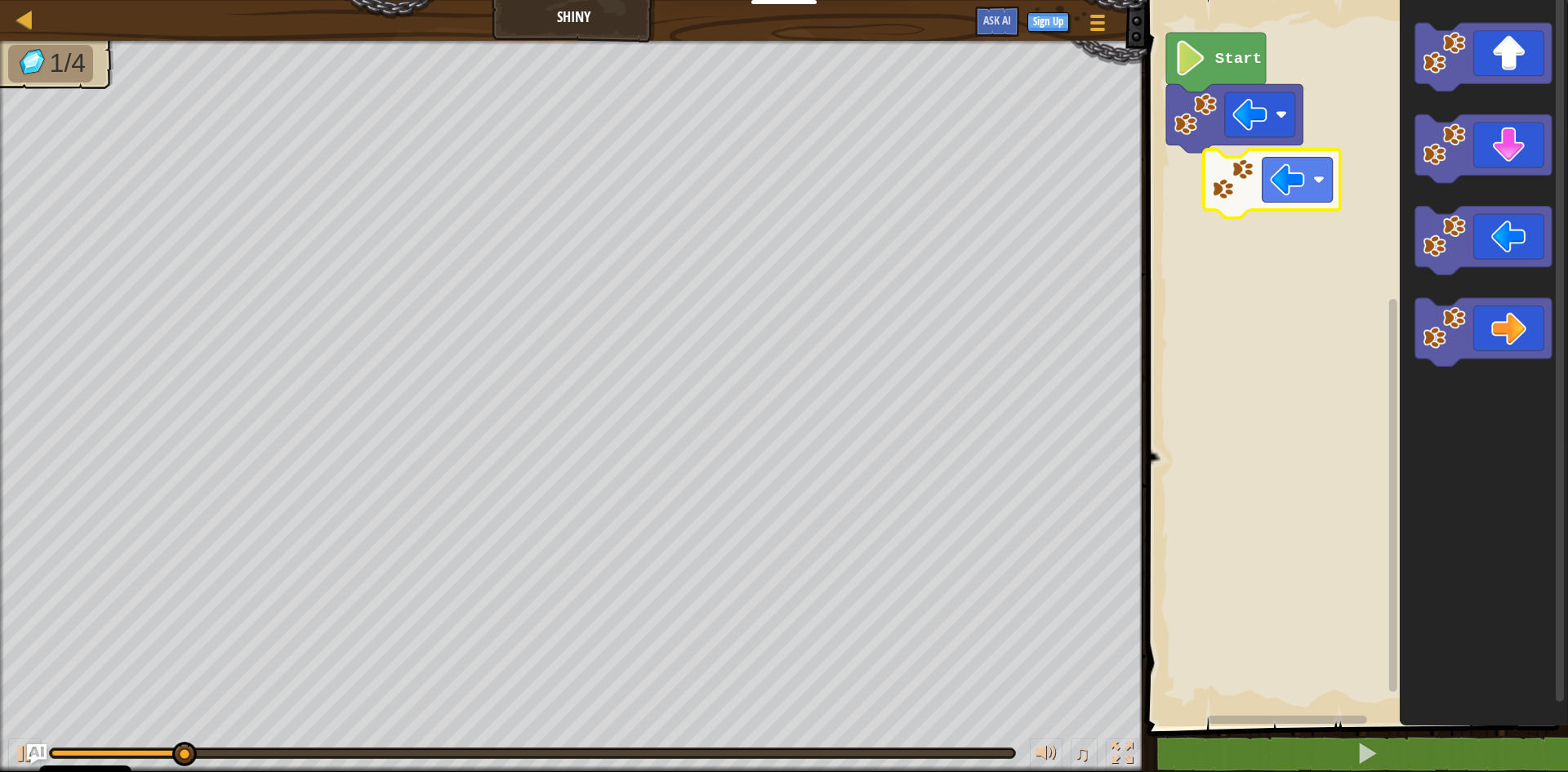
click at [1188, 174] on div "Start" at bounding box center [1354, 359] width 426 height 734
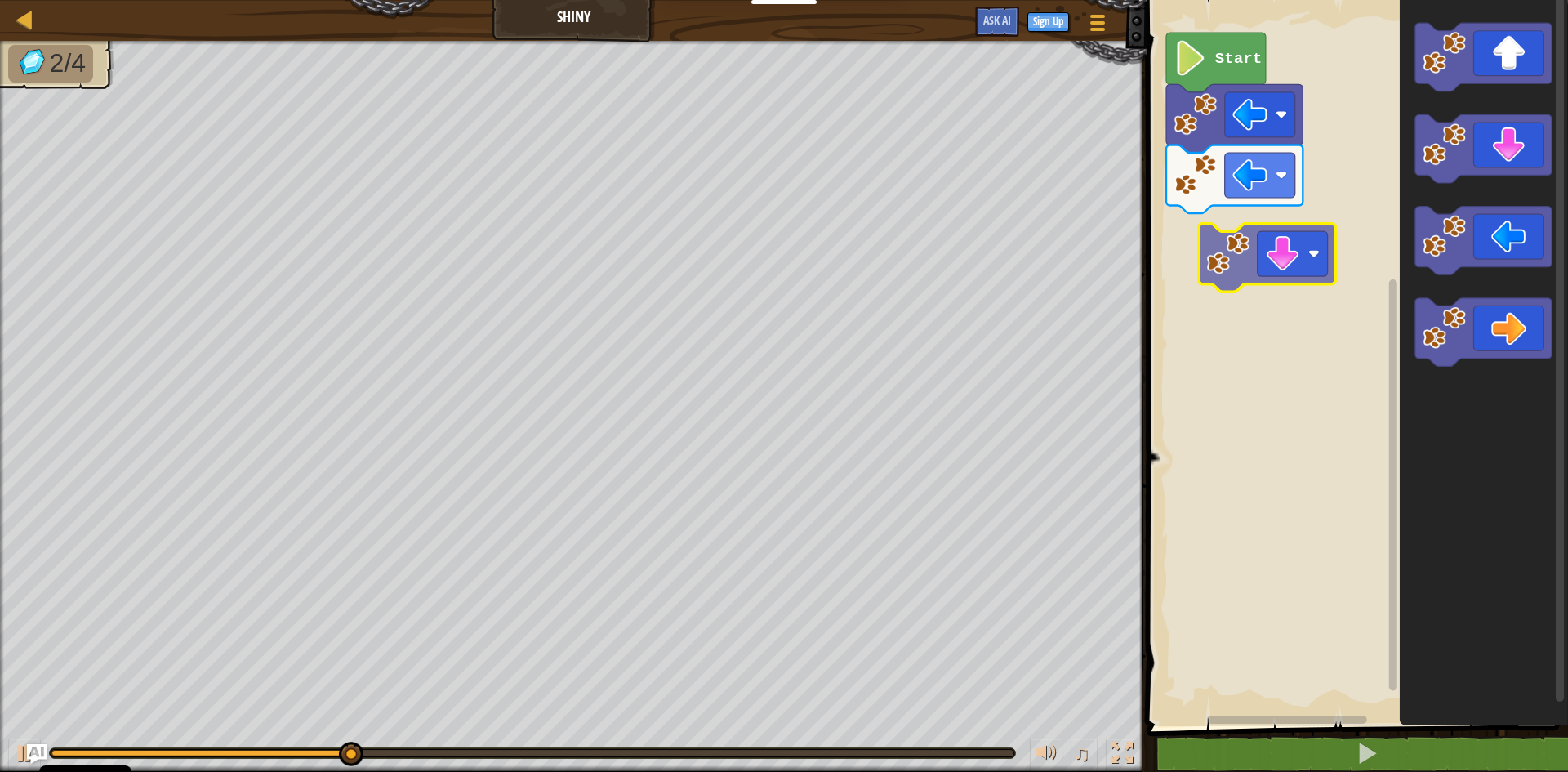
click at [1173, 270] on div "Start" at bounding box center [1354, 359] width 426 height 734
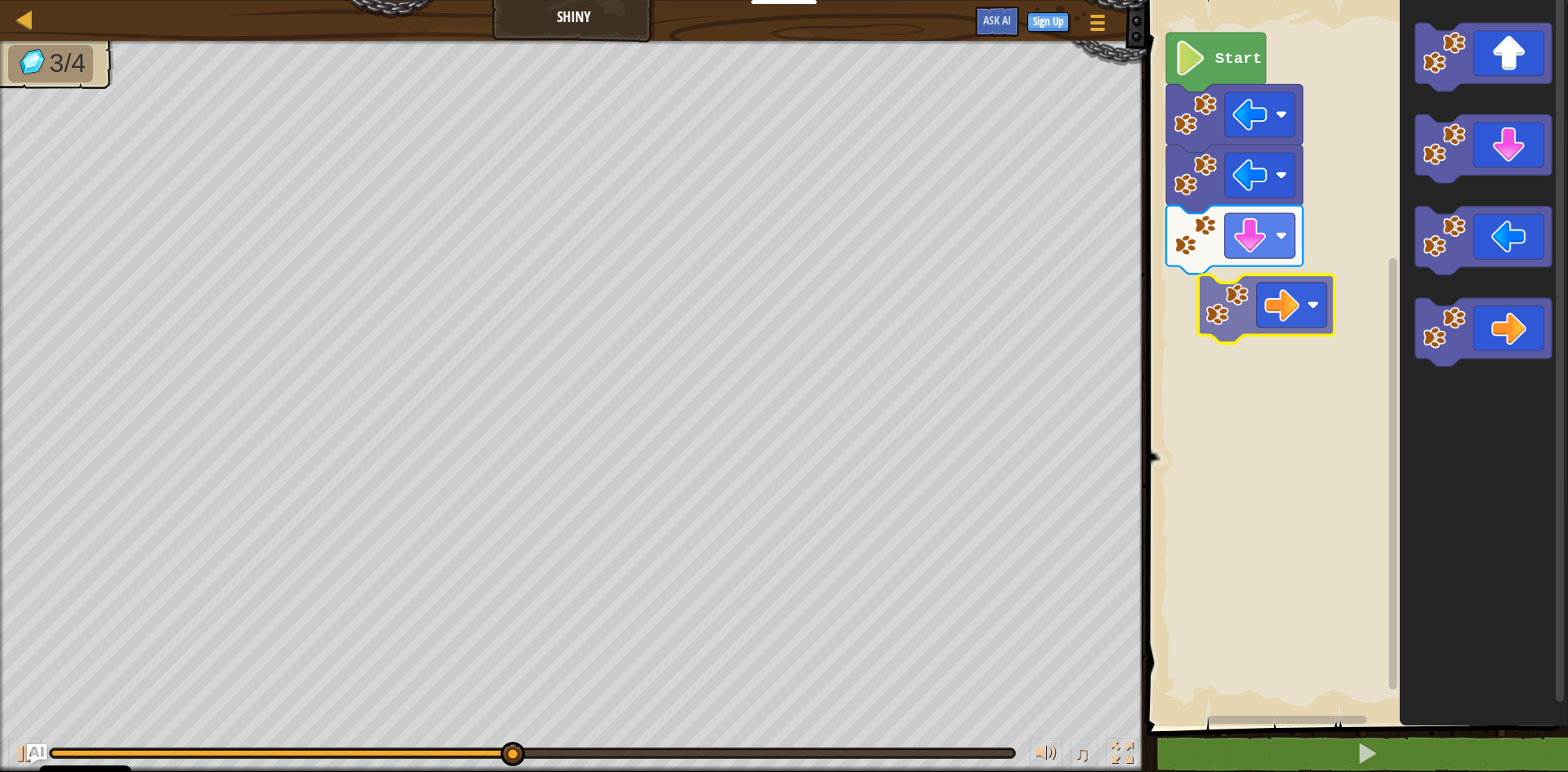
click at [1201, 304] on div "Start" at bounding box center [1354, 359] width 426 height 734
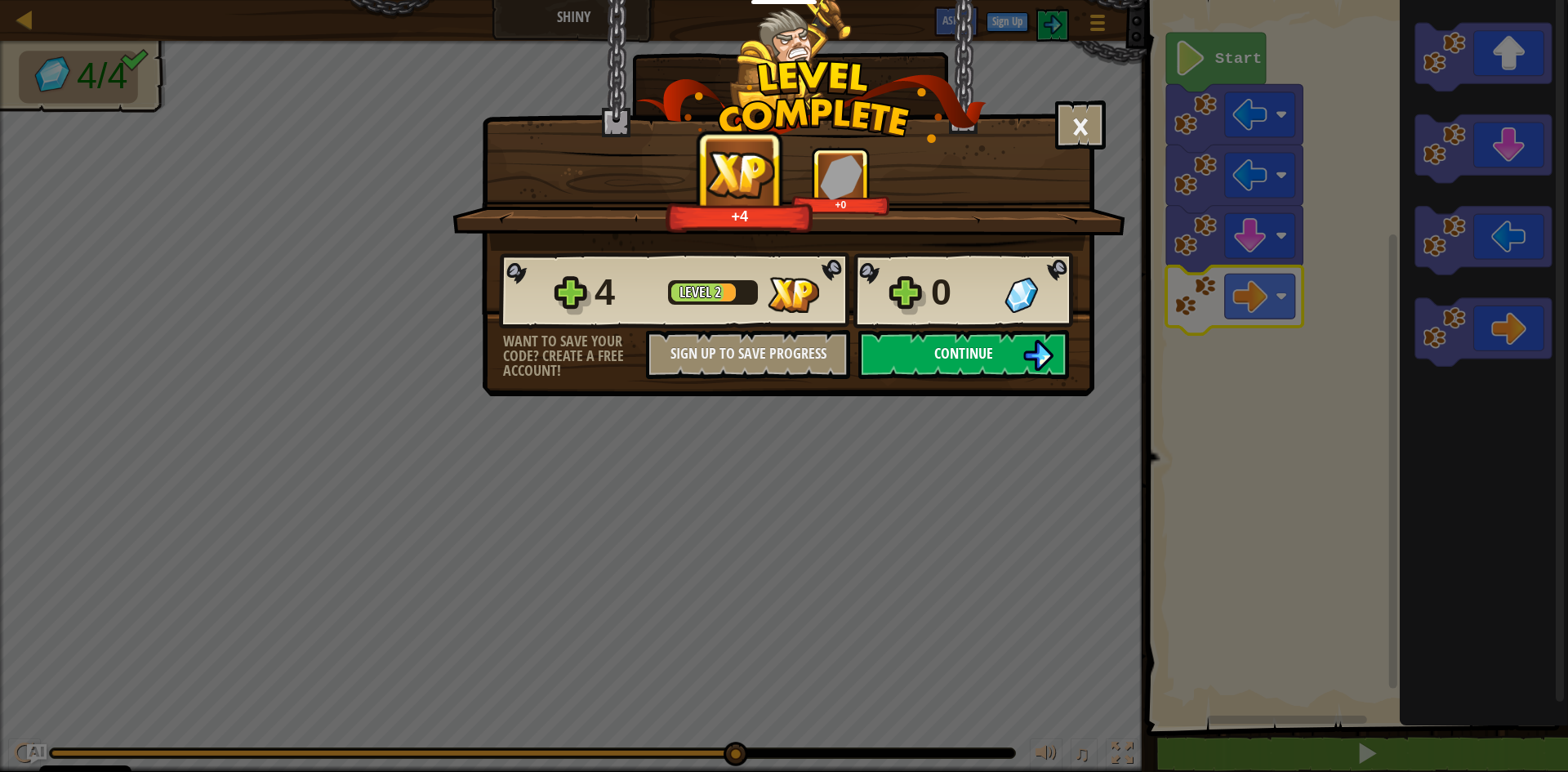
click at [979, 347] on span "Continue" at bounding box center [964, 353] width 59 height 20
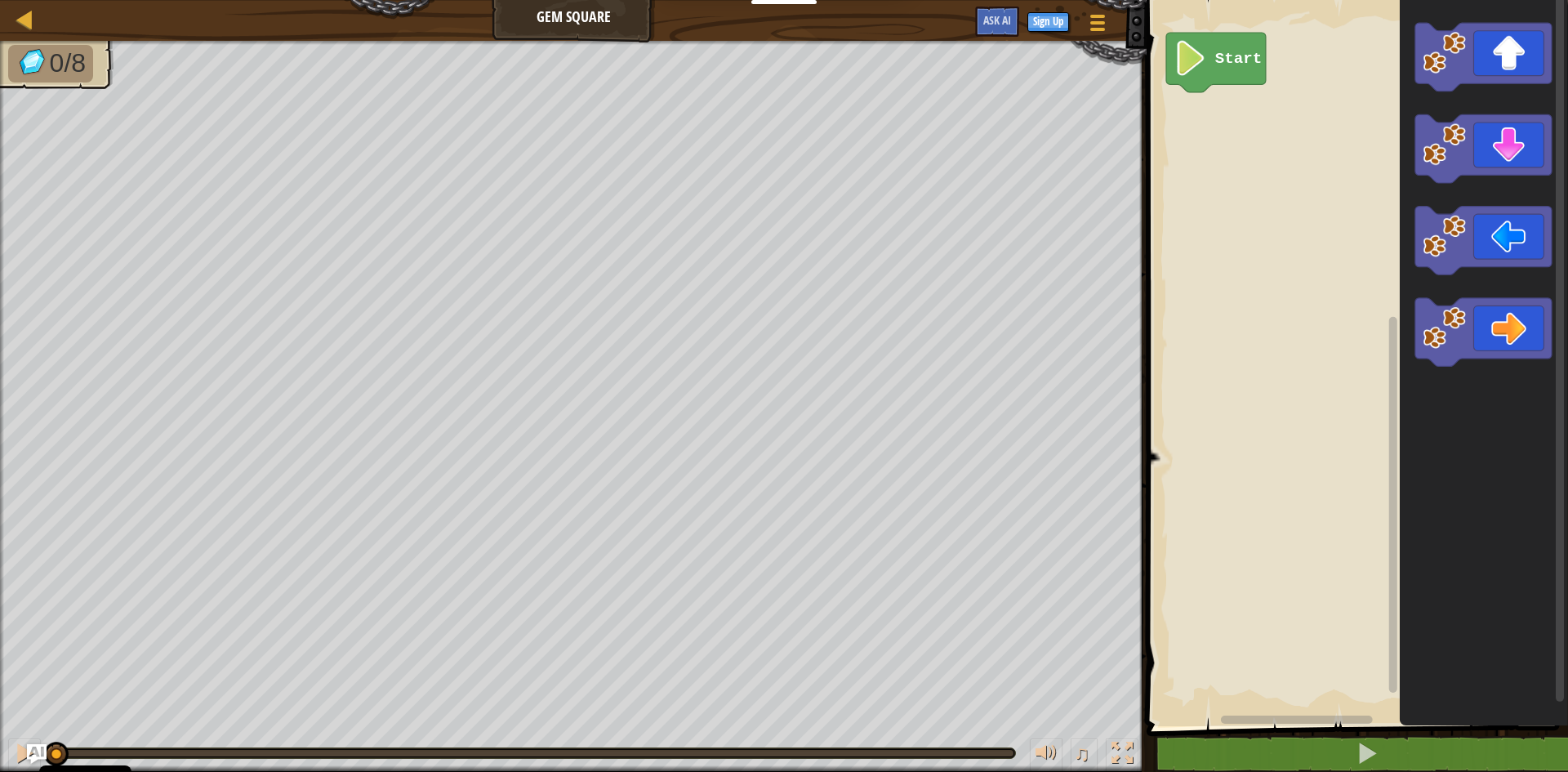
click at [1230, 109] on div "Start" at bounding box center [1354, 359] width 426 height 734
click at [1197, 126] on div "Start" at bounding box center [1354, 359] width 426 height 734
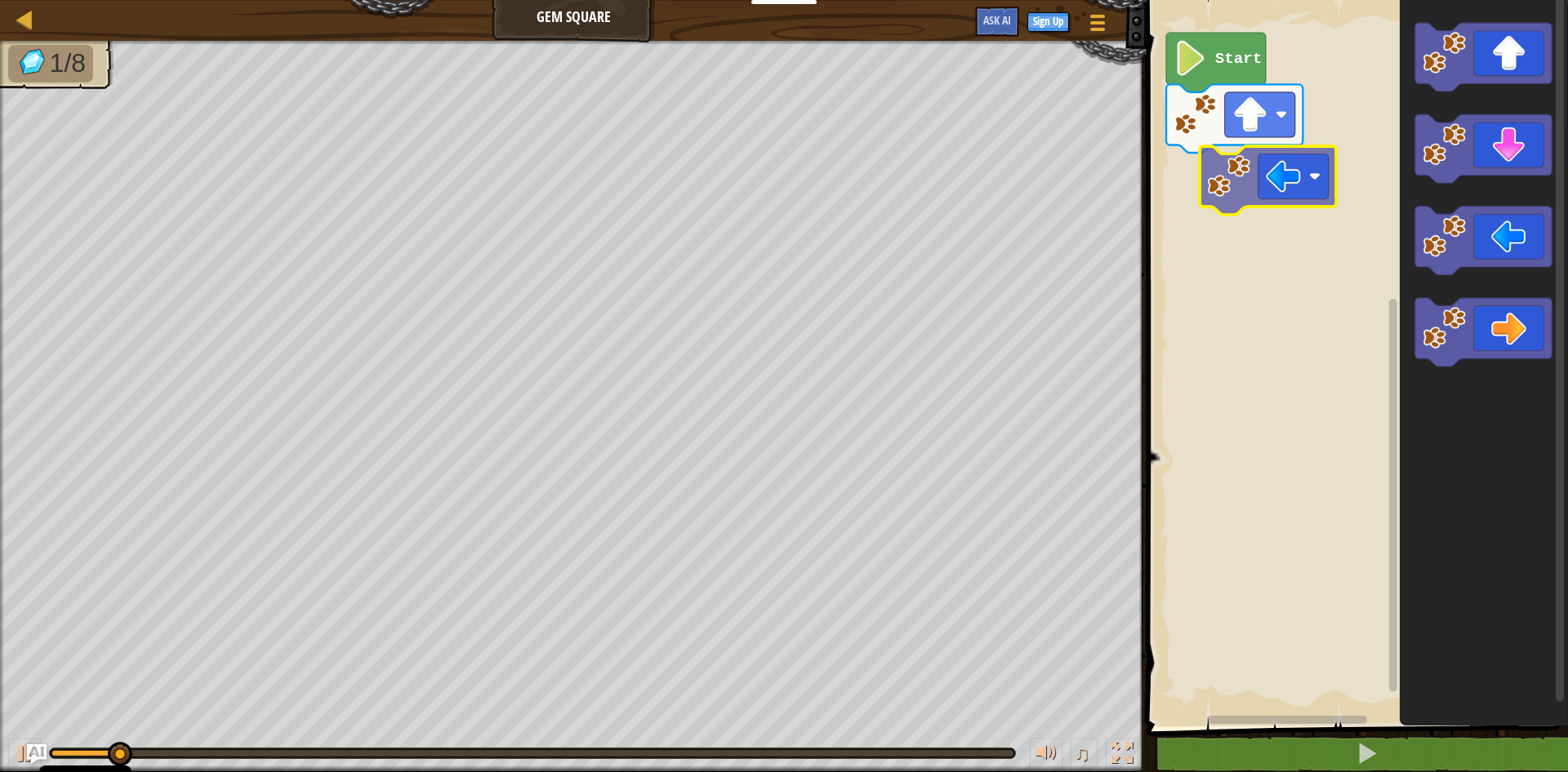
click at [1237, 194] on div "Start" at bounding box center [1354, 359] width 426 height 734
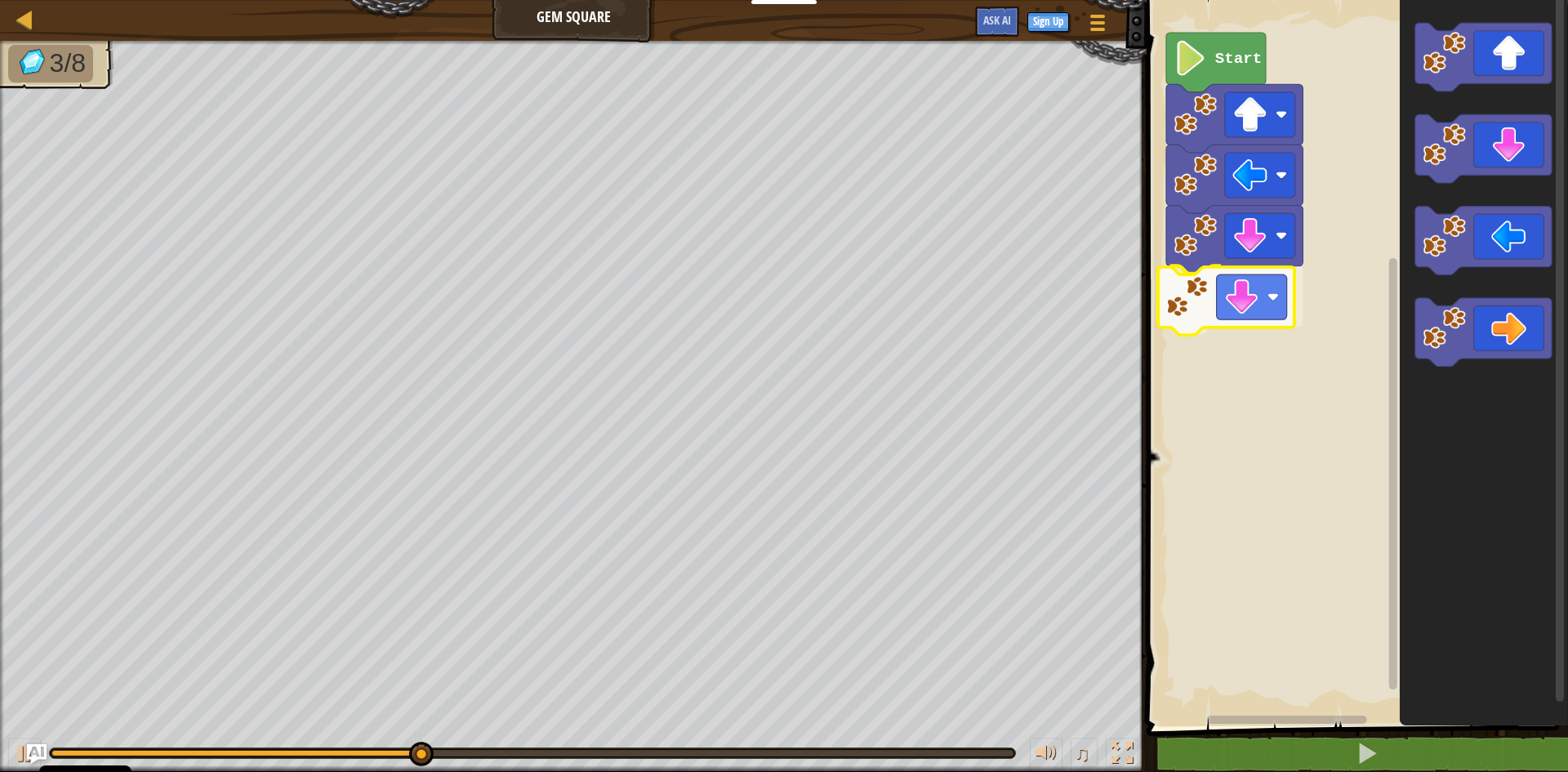
click at [1227, 320] on div "Start" at bounding box center [1354, 359] width 426 height 734
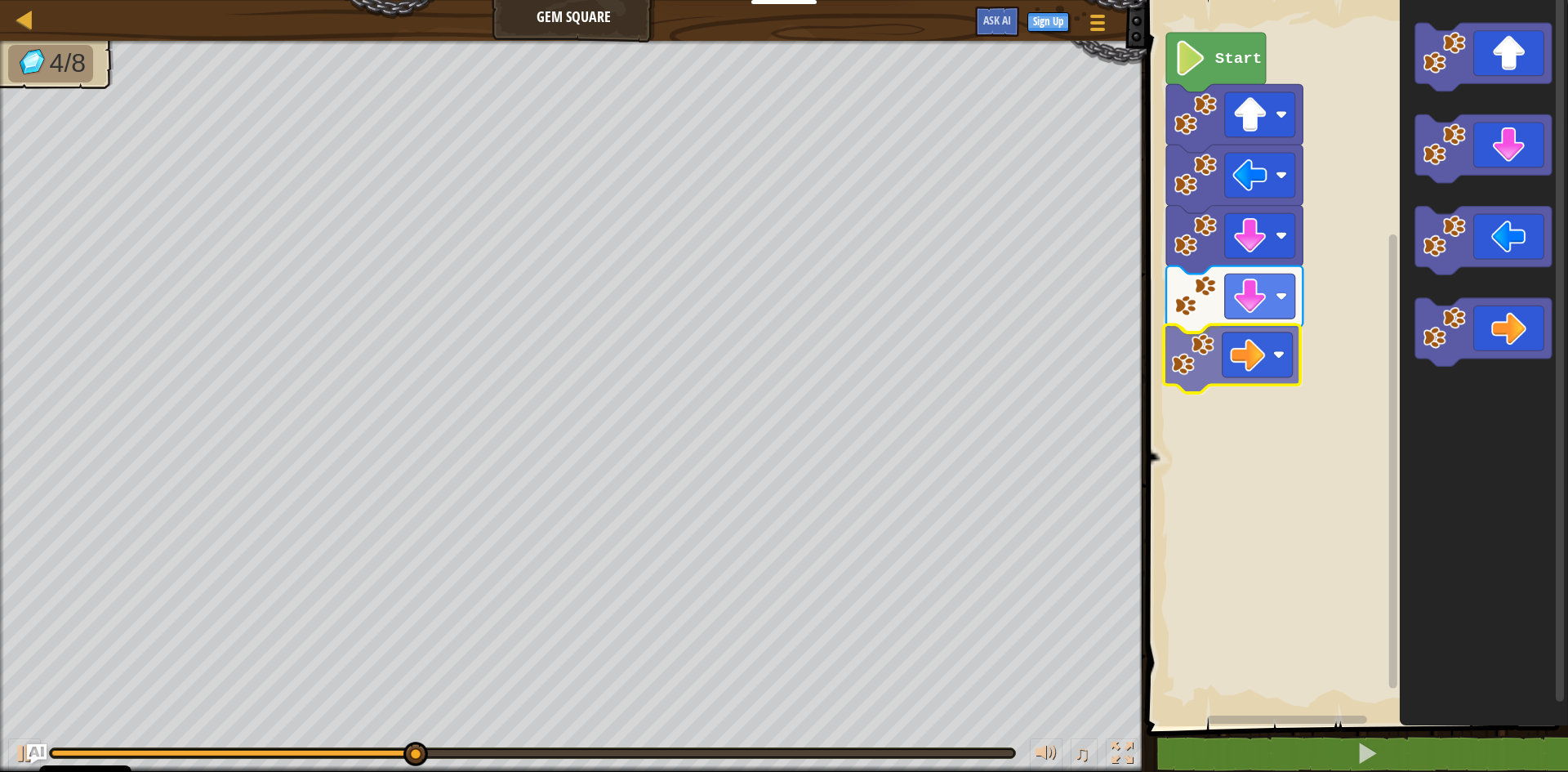
click at [1201, 350] on div "Start" at bounding box center [1354, 359] width 426 height 734
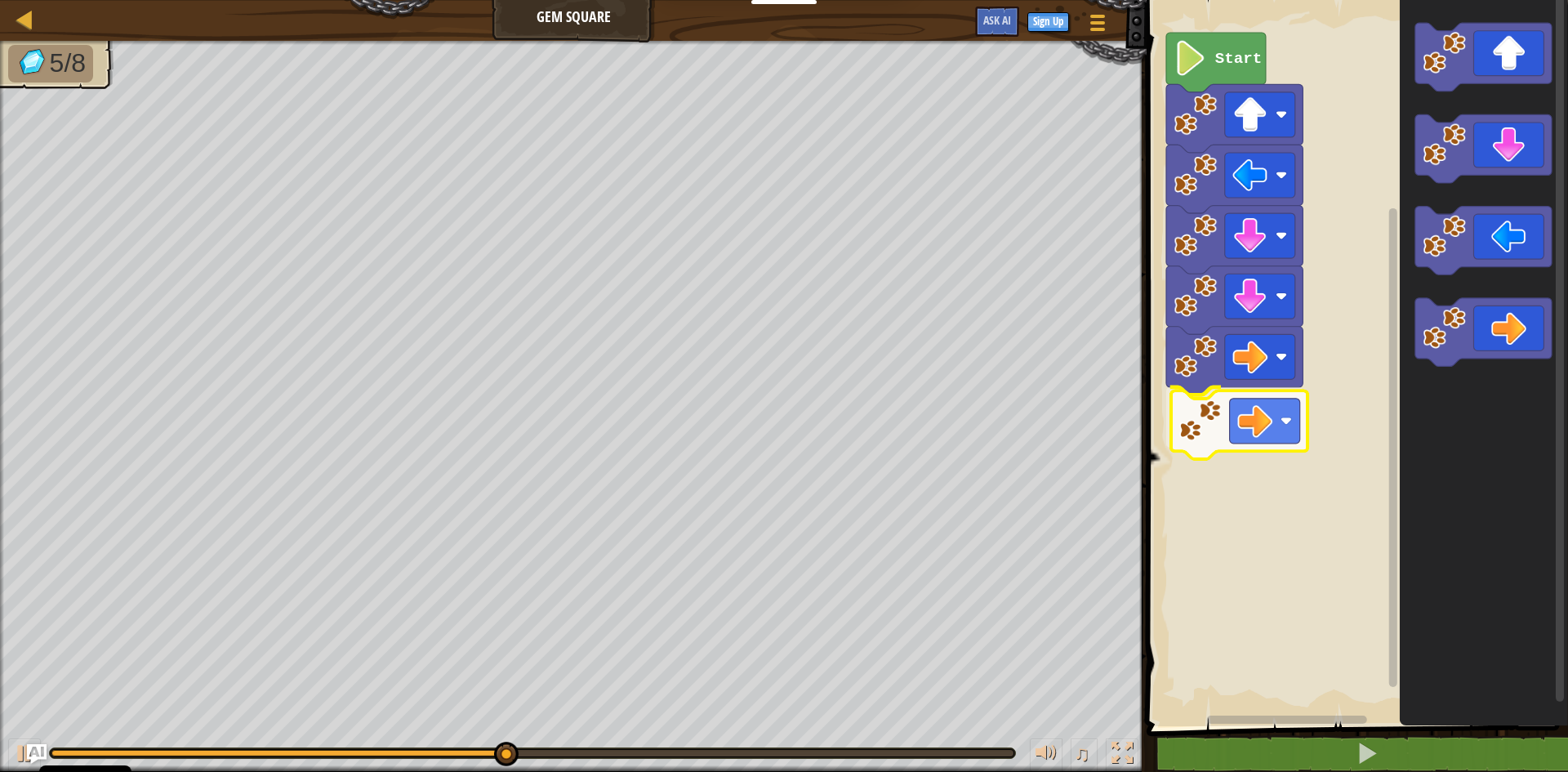
click at [1218, 423] on div "Start" at bounding box center [1354, 359] width 426 height 734
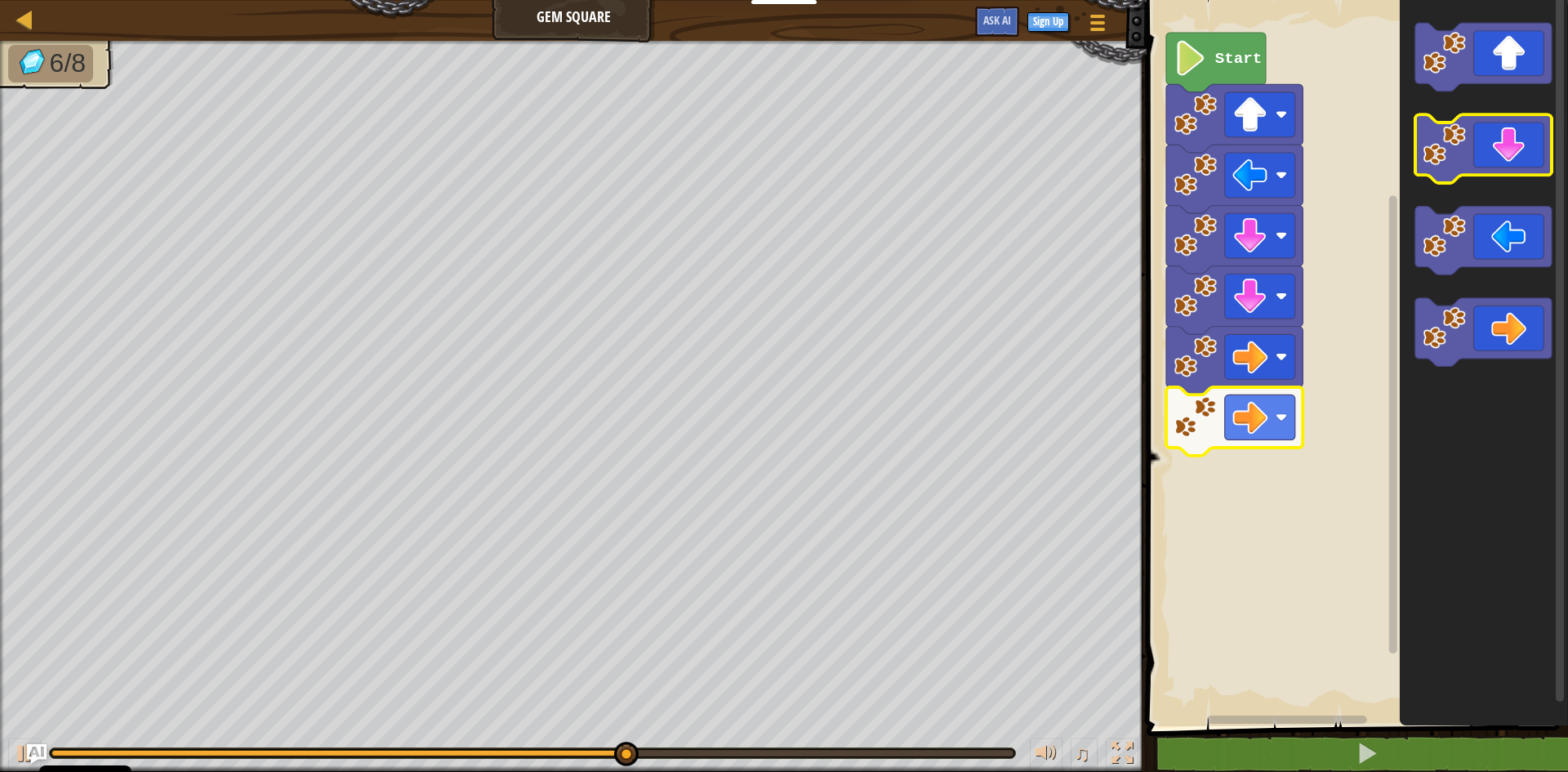
click at [1451, 138] on image "Blockly Workspace" at bounding box center [1444, 145] width 43 height 43
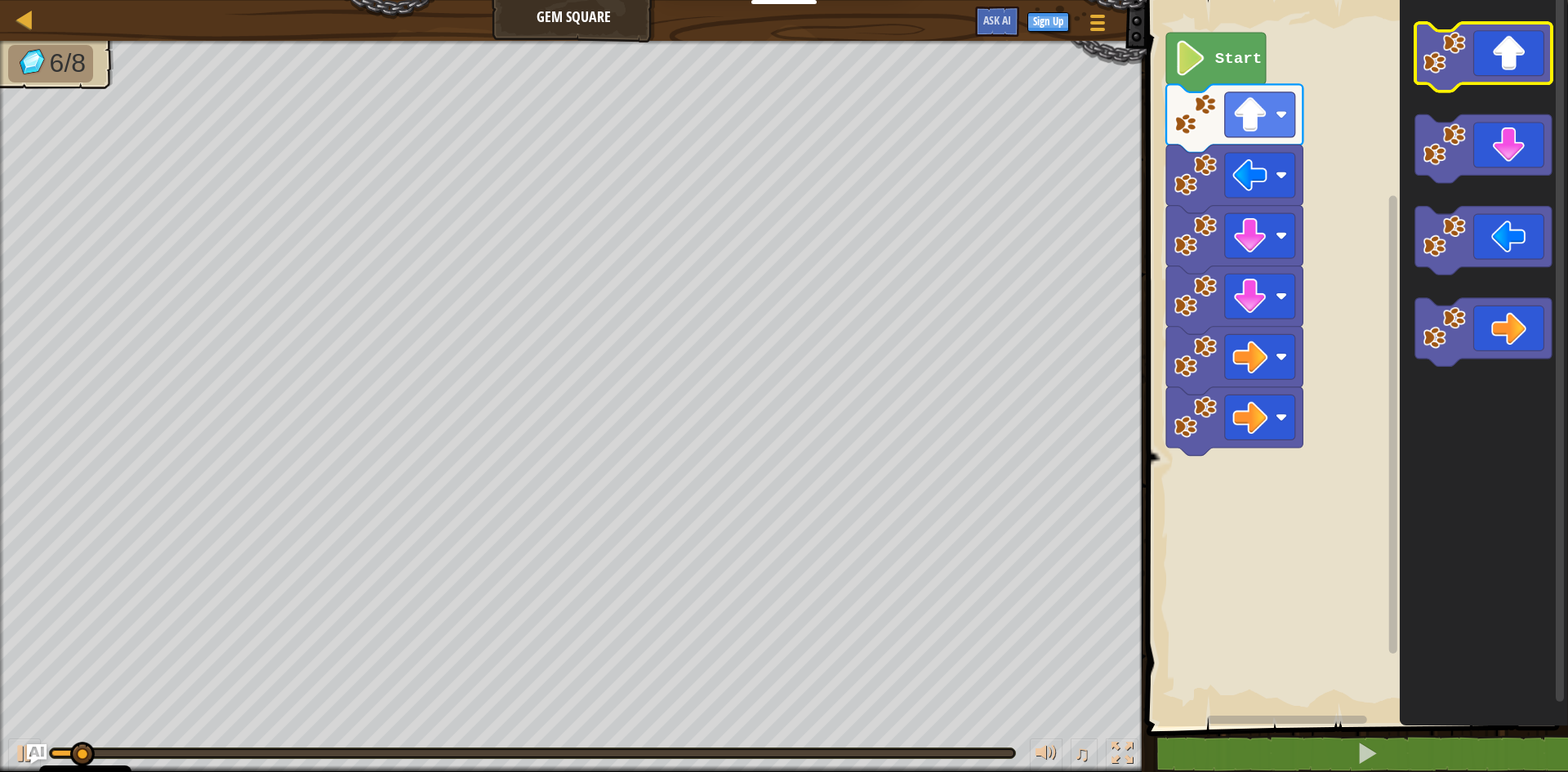
click at [1459, 59] on image "Blockly Workspace" at bounding box center [1444, 52] width 43 height 43
click at [1460, 61] on image "Blockly Workspace" at bounding box center [1444, 52] width 43 height 43
